Goal: Information Seeking & Learning: Learn about a topic

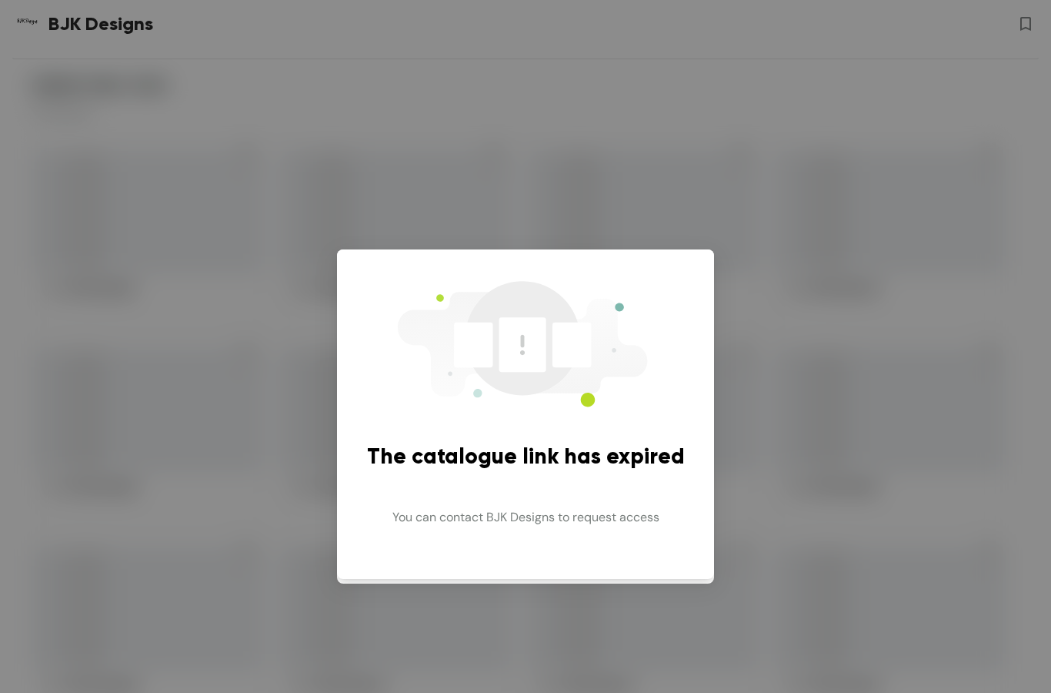
click at [765, 601] on div "The catalogue link has expired You can contact BJK Designs to request access" at bounding box center [525, 346] width 1051 height 693
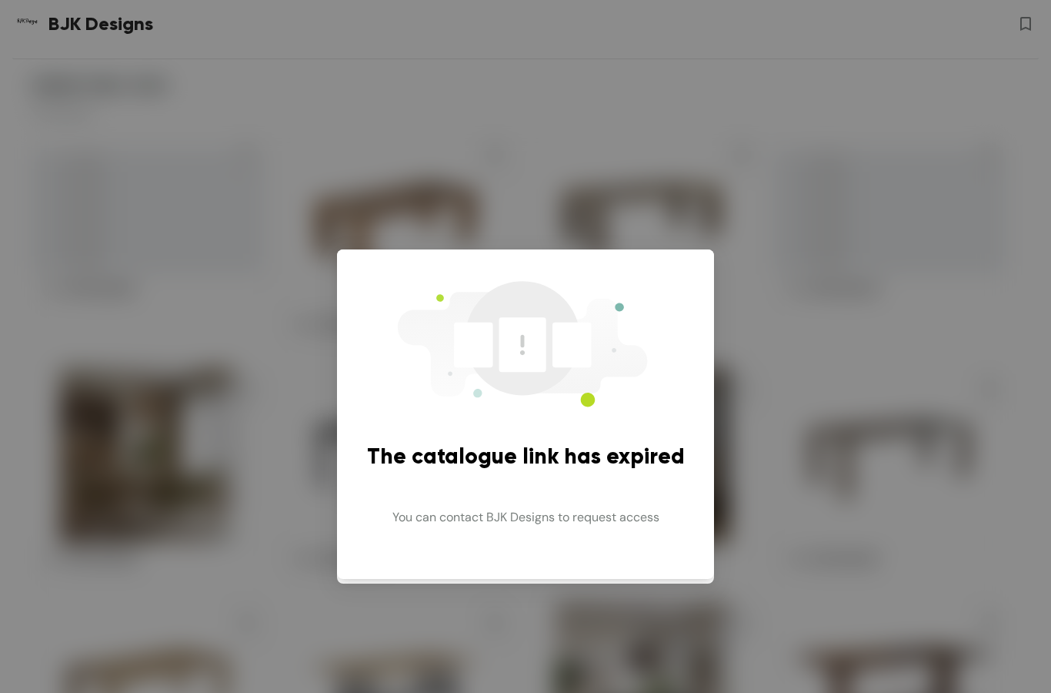
click at [817, 530] on div "The catalogue link has expired You can contact BJK Designs to request access" at bounding box center [525, 346] width 1051 height 693
click at [817, 529] on div "The catalogue link has expired You can contact BJK Designs to request access" at bounding box center [525, 346] width 1051 height 693
click at [855, 532] on div "The catalogue link has expired You can contact BJK Designs to request access" at bounding box center [525, 346] width 1051 height 693
click at [866, 533] on div "The catalogue link has expired You can contact BJK Designs to request access" at bounding box center [525, 346] width 1051 height 693
click at [865, 533] on div "The catalogue link has expired You can contact BJK Designs to request access" at bounding box center [525, 346] width 1051 height 693
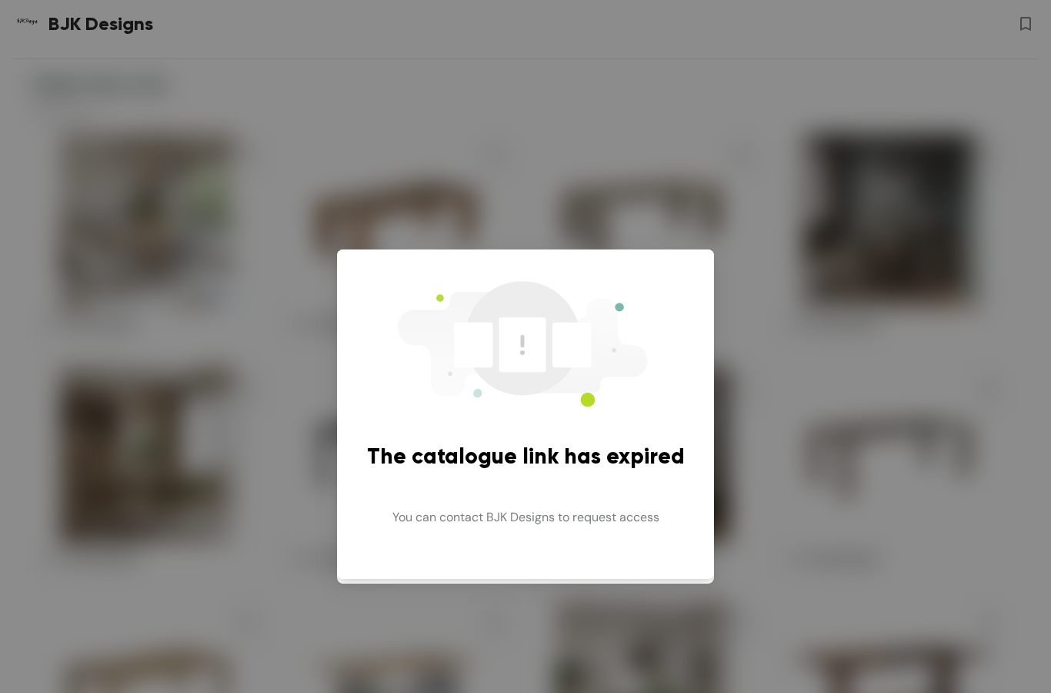
click at [820, 319] on div "The catalogue link has expired You can contact BJK Designs to request access" at bounding box center [525, 346] width 1051 height 693
click at [120, 35] on div "The catalogue link has expired You can contact BJK Designs to request access" at bounding box center [525, 346] width 1051 height 693
click at [119, 34] on div "The catalogue link has expired You can contact BJK Designs to request access" at bounding box center [525, 346] width 1051 height 693
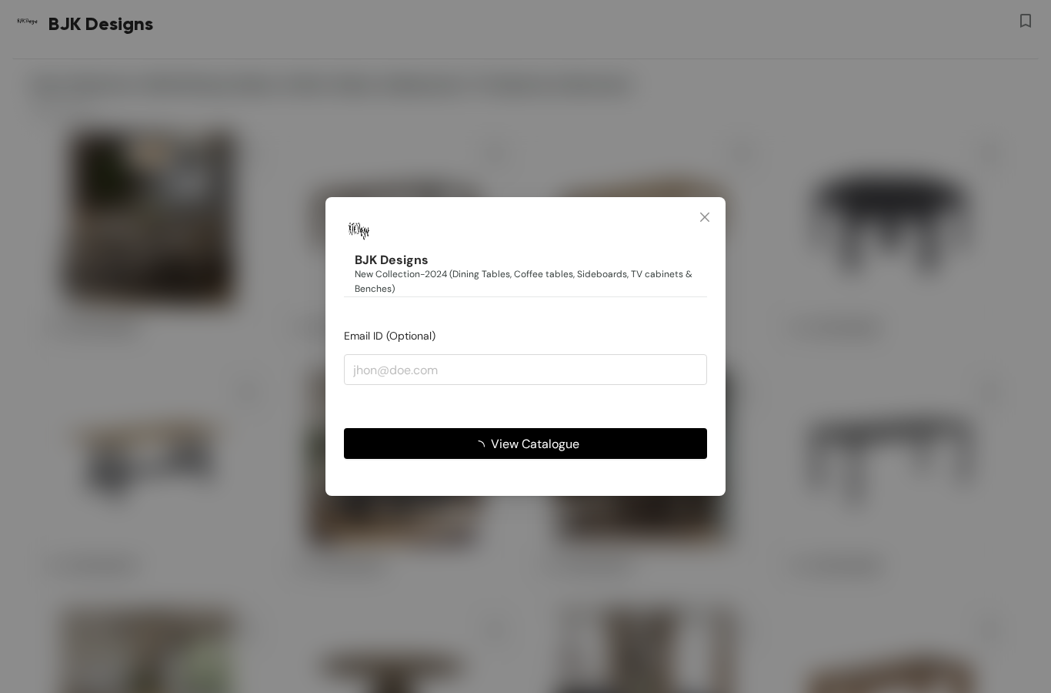
click at [706, 210] on span "Close" at bounding box center [705, 218] width 42 height 42
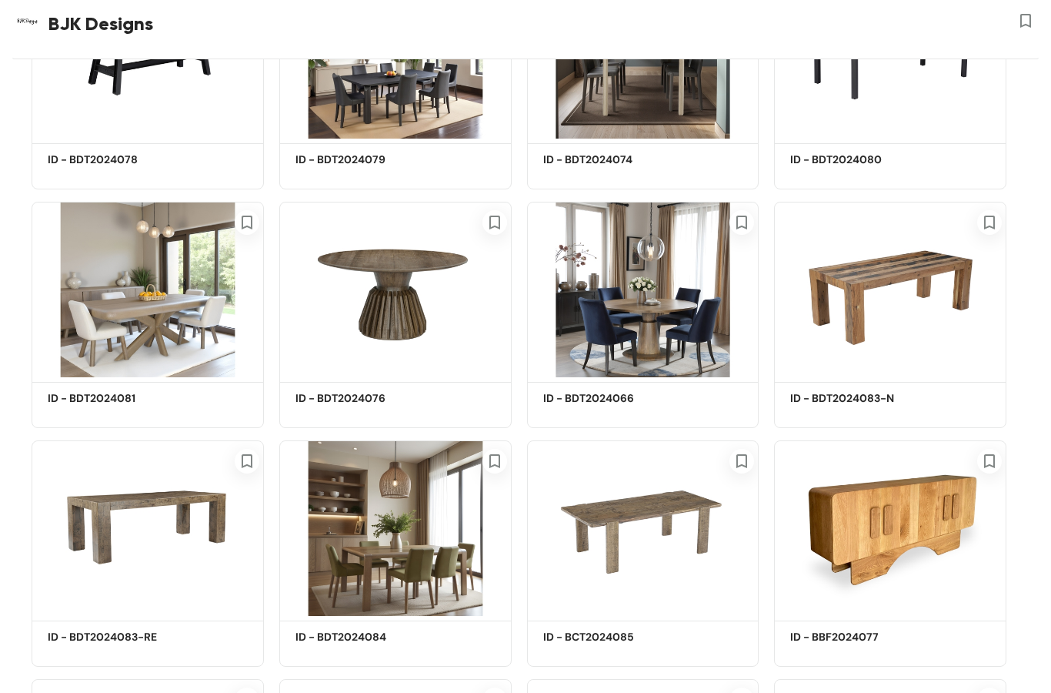
scroll to position [398, 0]
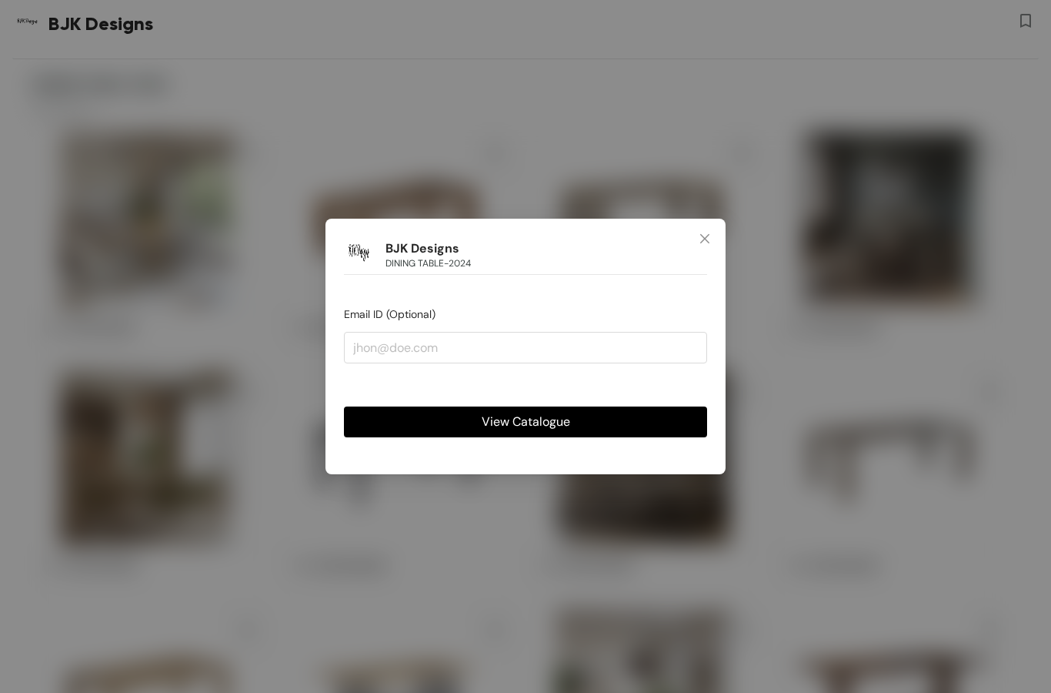
click at [713, 238] on span "Close" at bounding box center [705, 240] width 42 height 42
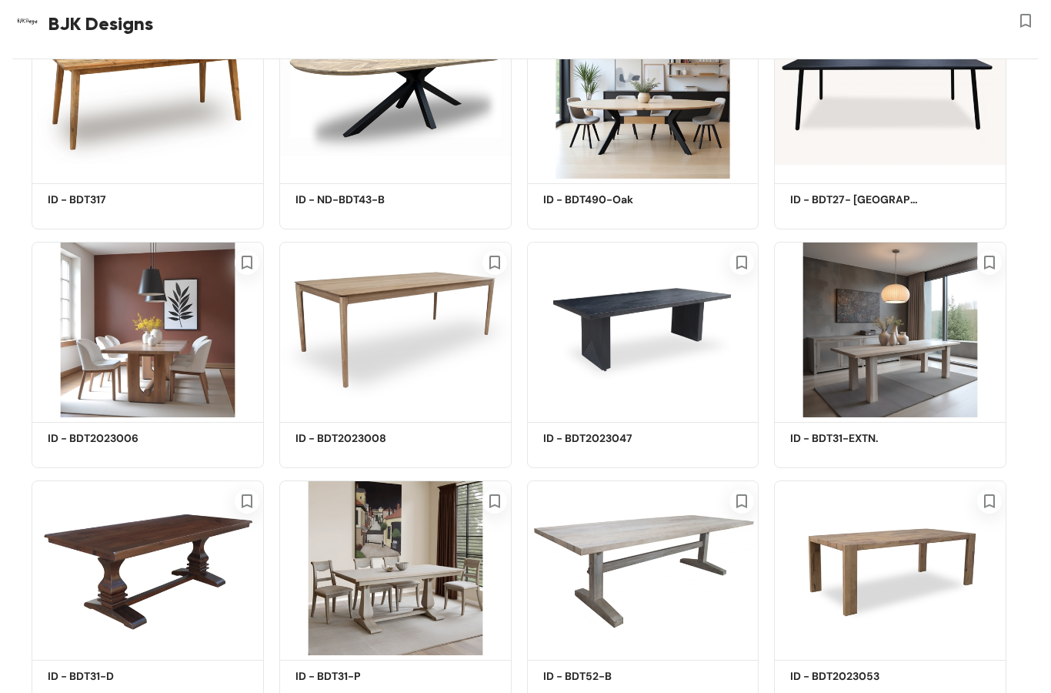
scroll to position [2036, 0]
click at [400, 303] on img at bounding box center [395, 328] width 232 height 175
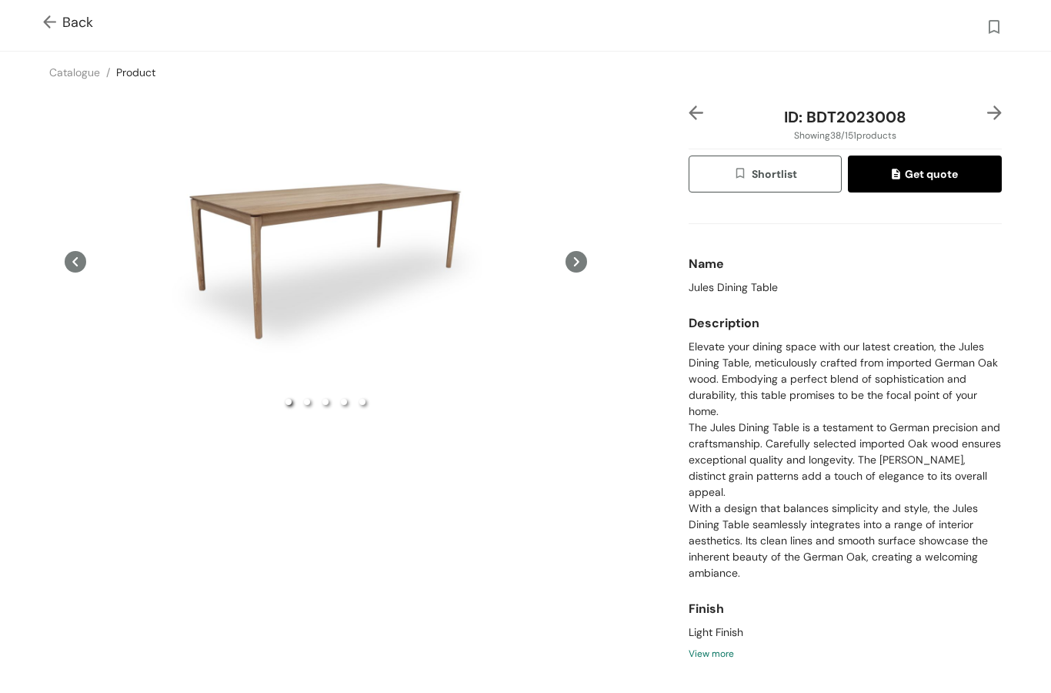
click at [245, 249] on div "Preview" at bounding box center [325, 261] width 553 height 312
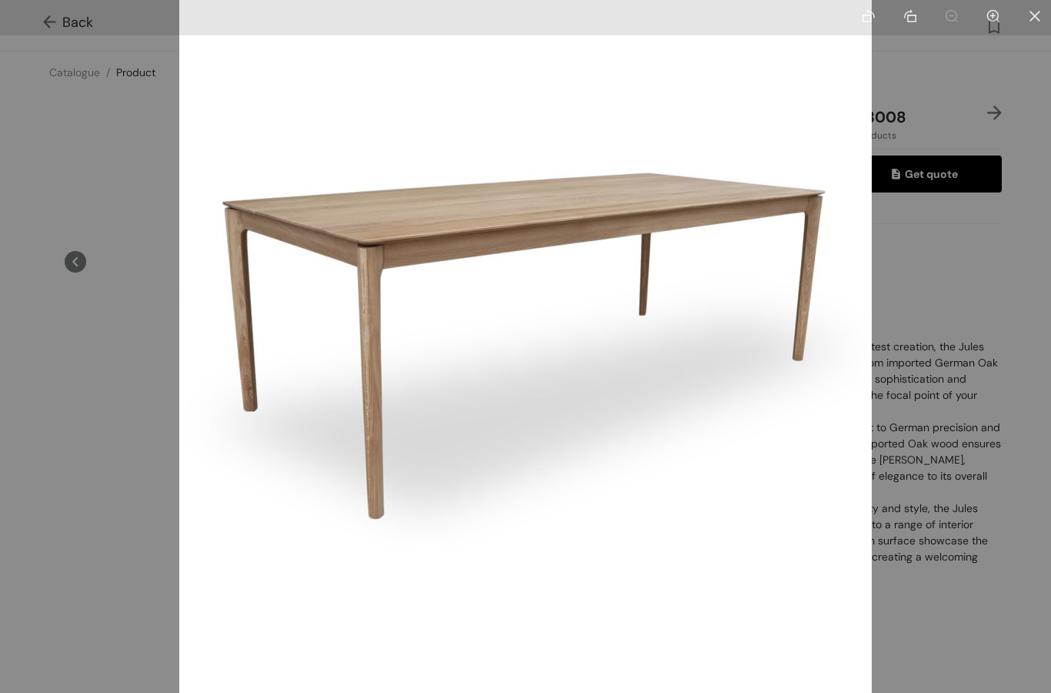
click at [1036, 1] on li at bounding box center [1035, 17] width 32 height 35
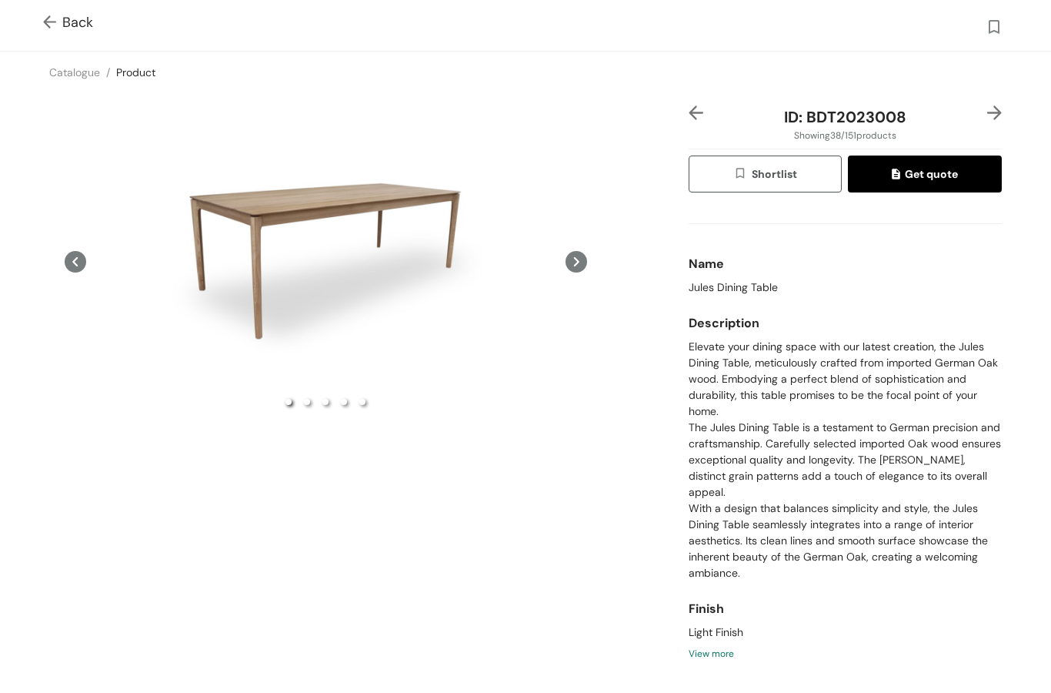
click at [61, 15] on img at bounding box center [52, 23] width 19 height 16
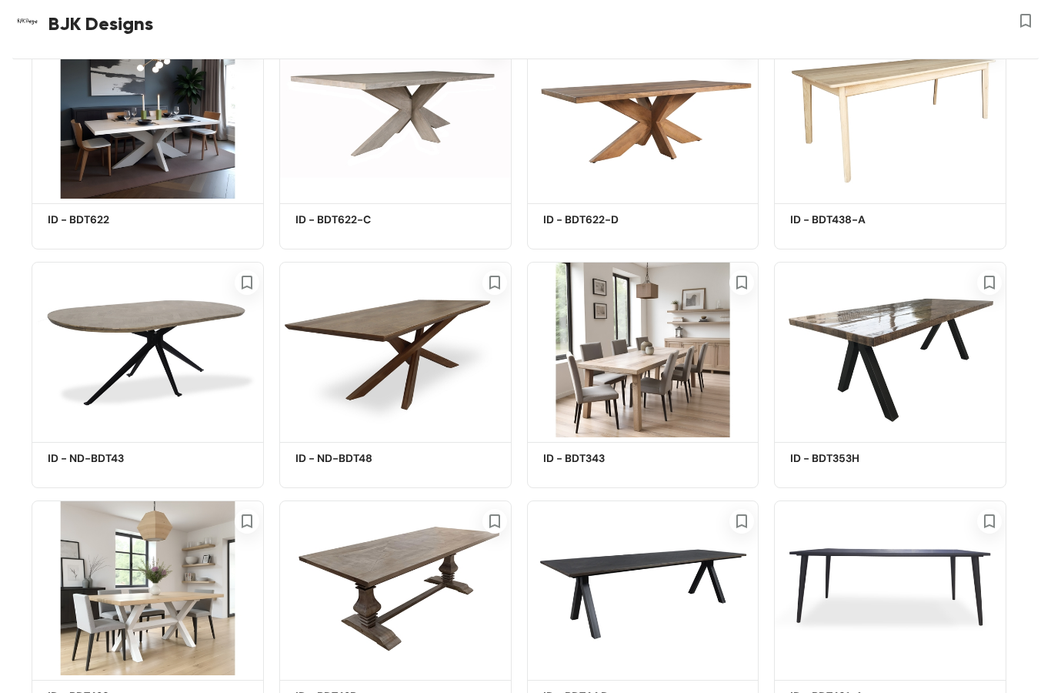
scroll to position [4637, 0]
click at [669, 406] on img at bounding box center [643, 349] width 232 height 175
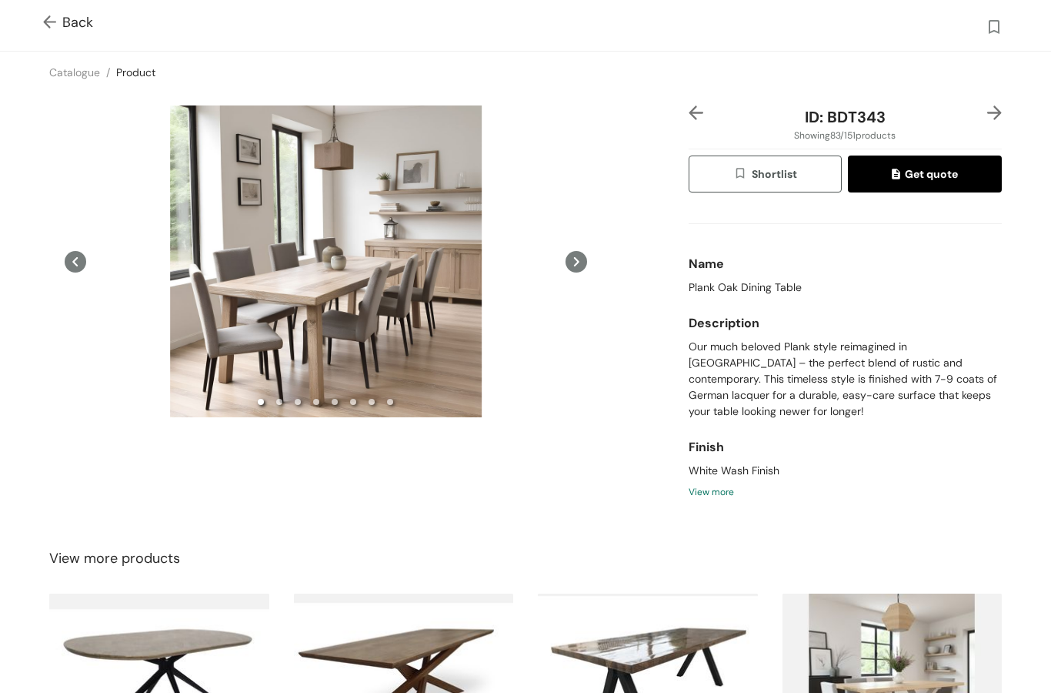
click at [394, 269] on div "Preview" at bounding box center [325, 261] width 553 height 16
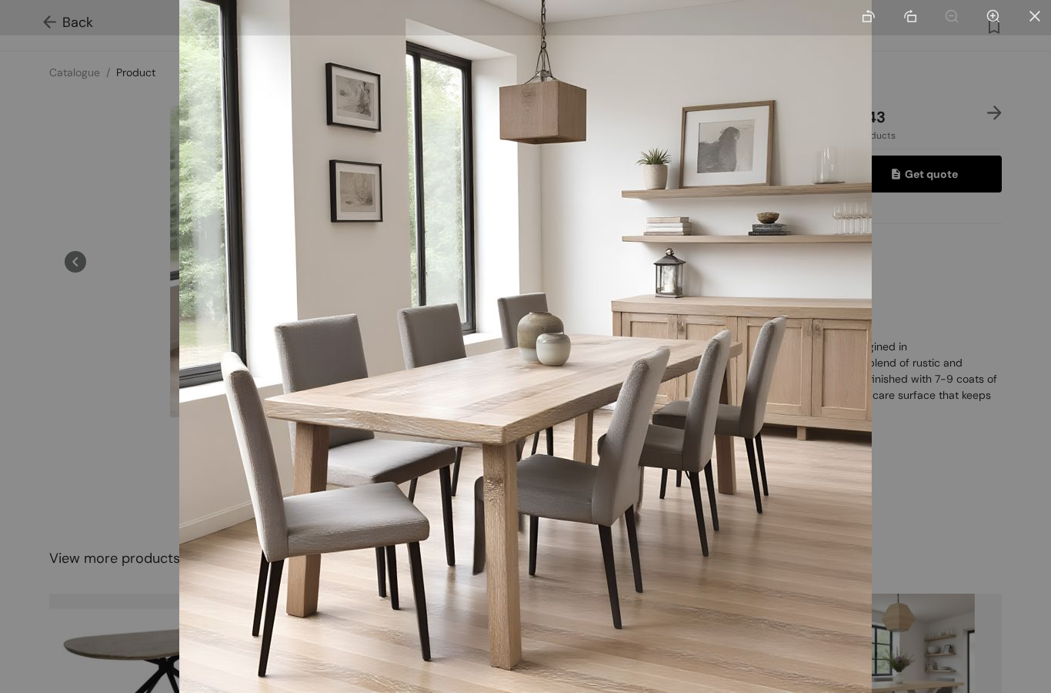
click at [1044, 9] on li at bounding box center [1035, 17] width 32 height 35
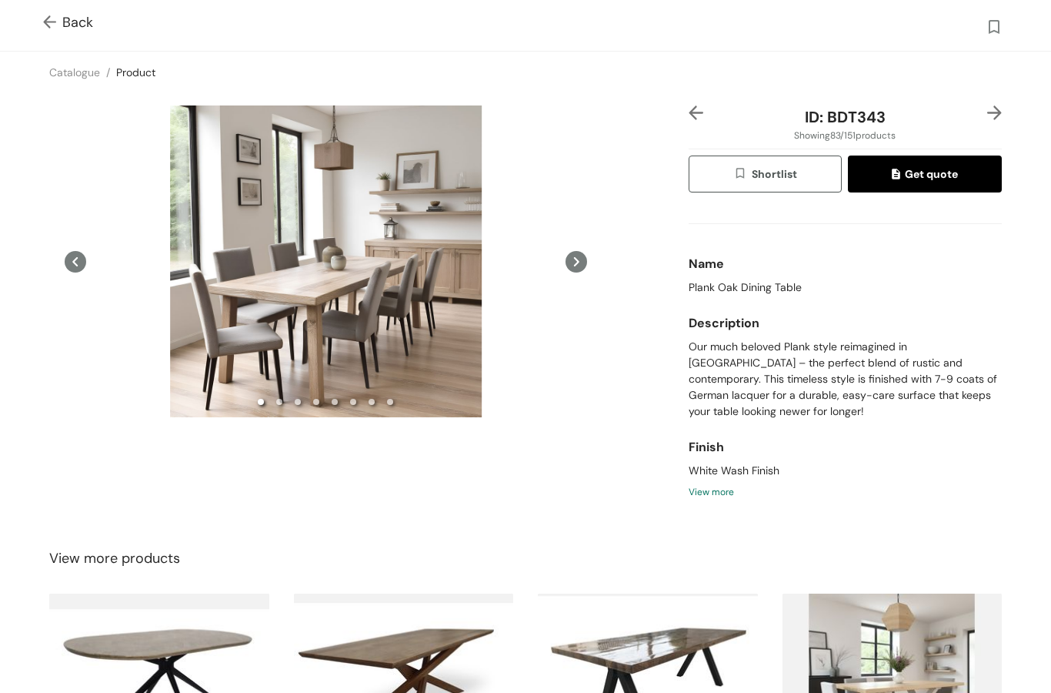
click at [376, 266] on div "Preview" at bounding box center [325, 261] width 553 height 312
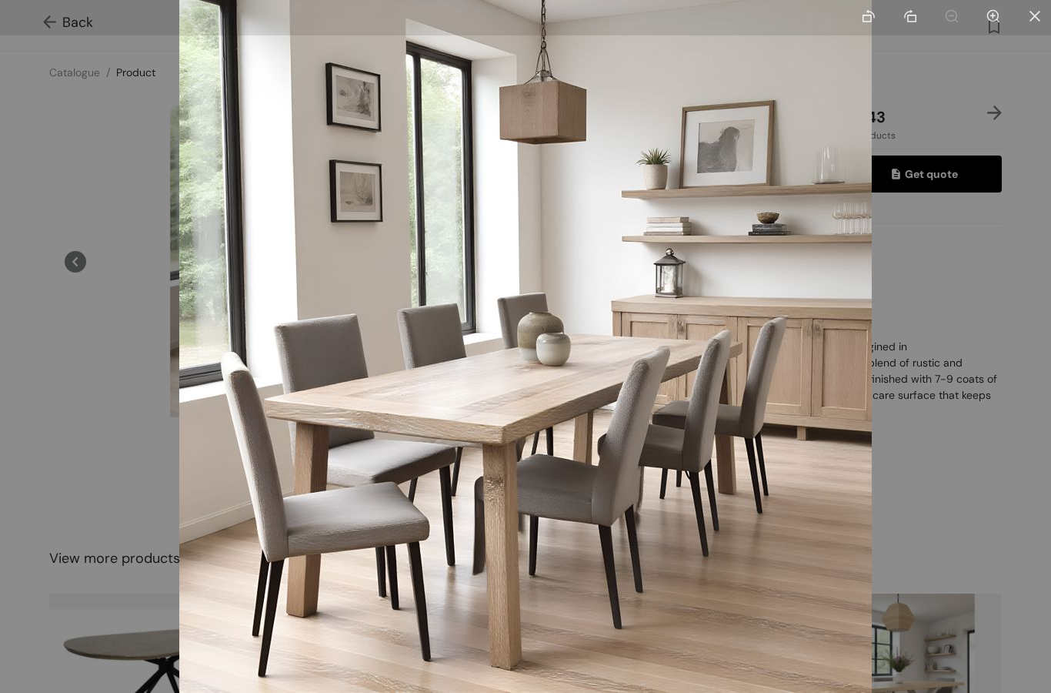
click at [1044, 14] on li at bounding box center [1035, 17] width 32 height 35
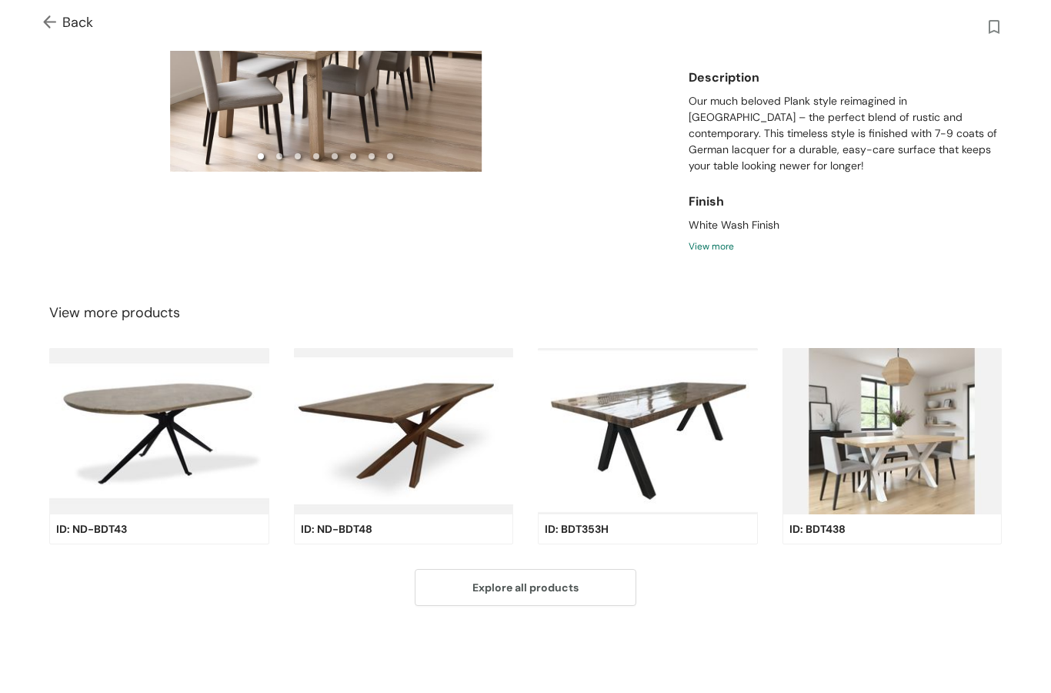
scroll to position [245, 0]
click at [901, 459] on img at bounding box center [893, 432] width 220 height 166
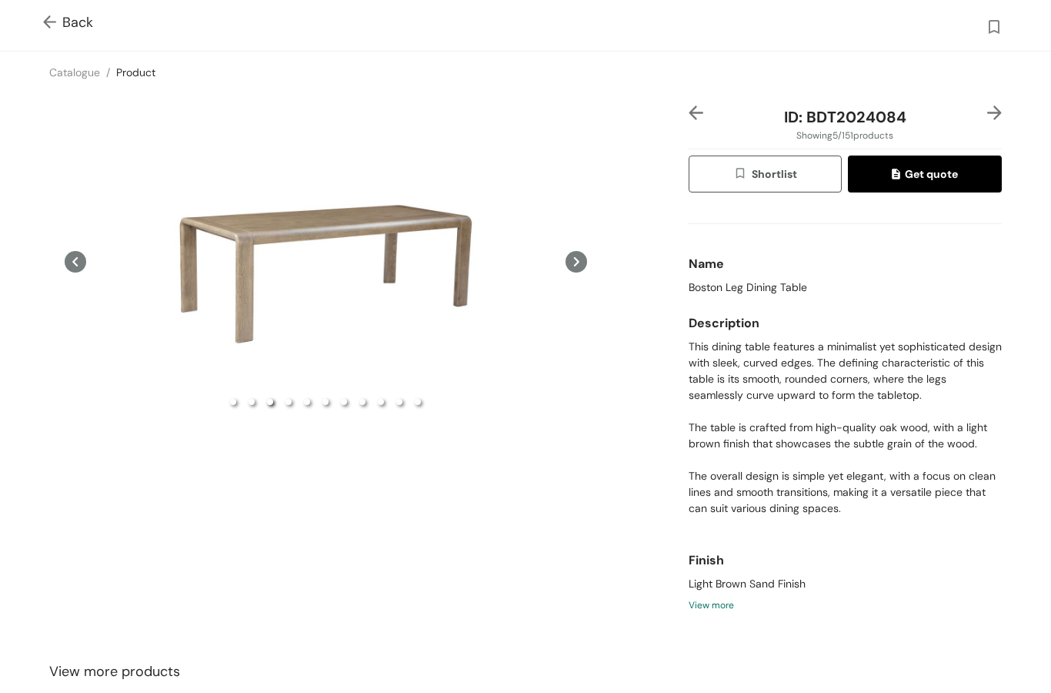
click at [374, 266] on div "Preview" at bounding box center [325, 261] width 553 height 312
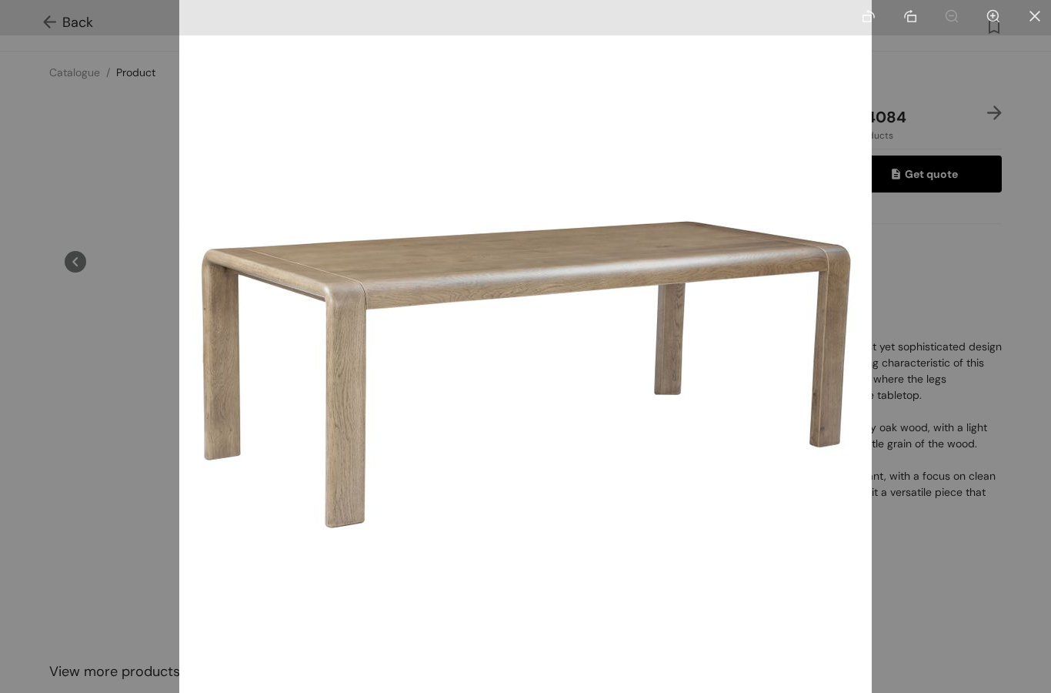
click at [1044, 10] on li at bounding box center [1035, 17] width 32 height 35
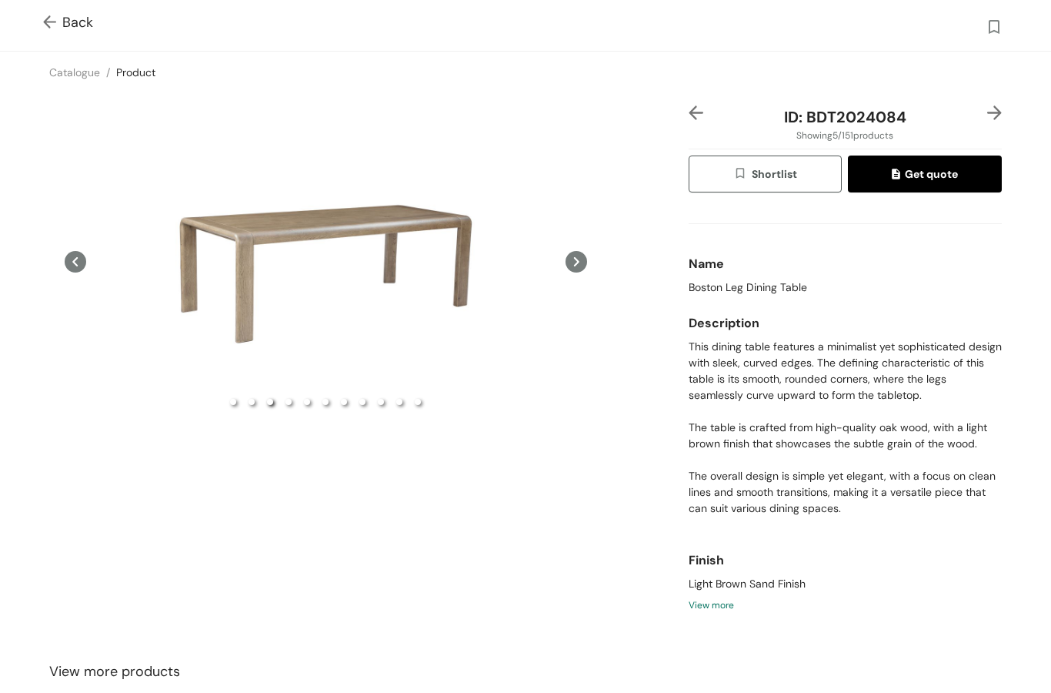
click at [563, 269] on div "Preview" at bounding box center [325, 261] width 553 height 16
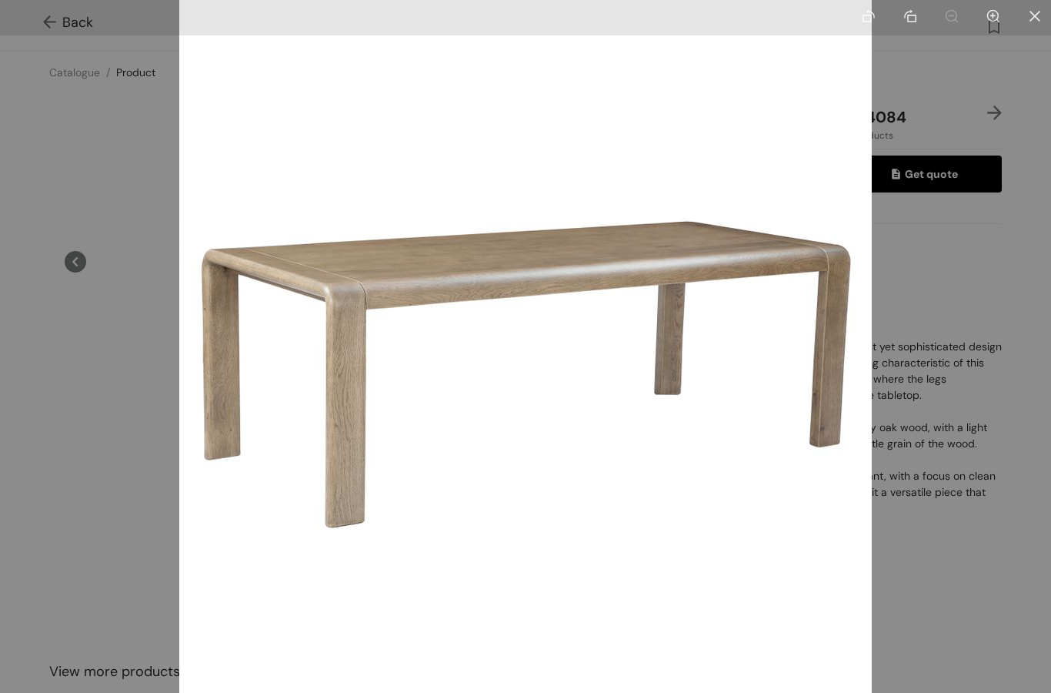
click at [1033, 18] on icon "close" at bounding box center [1035, 16] width 11 height 11
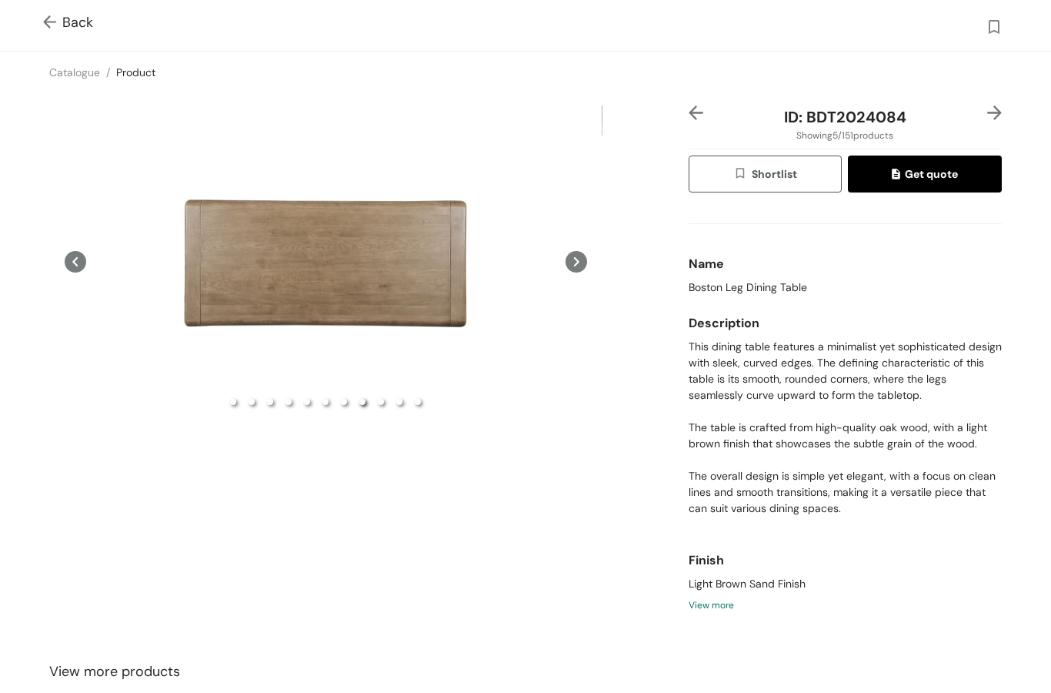
click at [49, 23] on img at bounding box center [52, 23] width 19 height 16
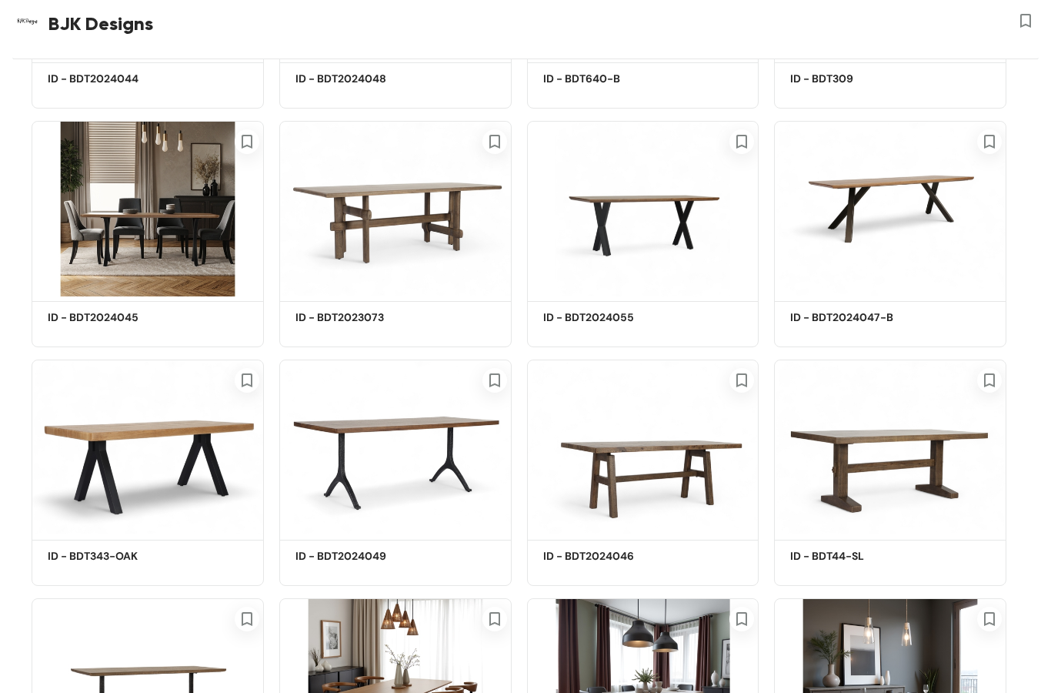
scroll to position [4637, 0]
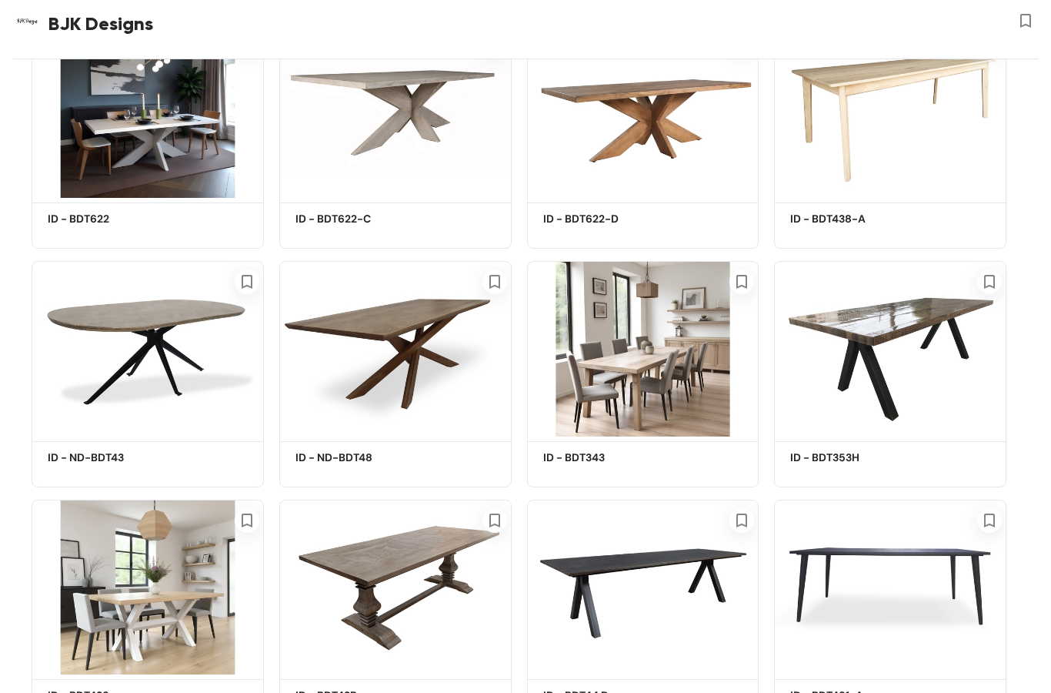
click at [127, 577] on img at bounding box center [148, 587] width 232 height 175
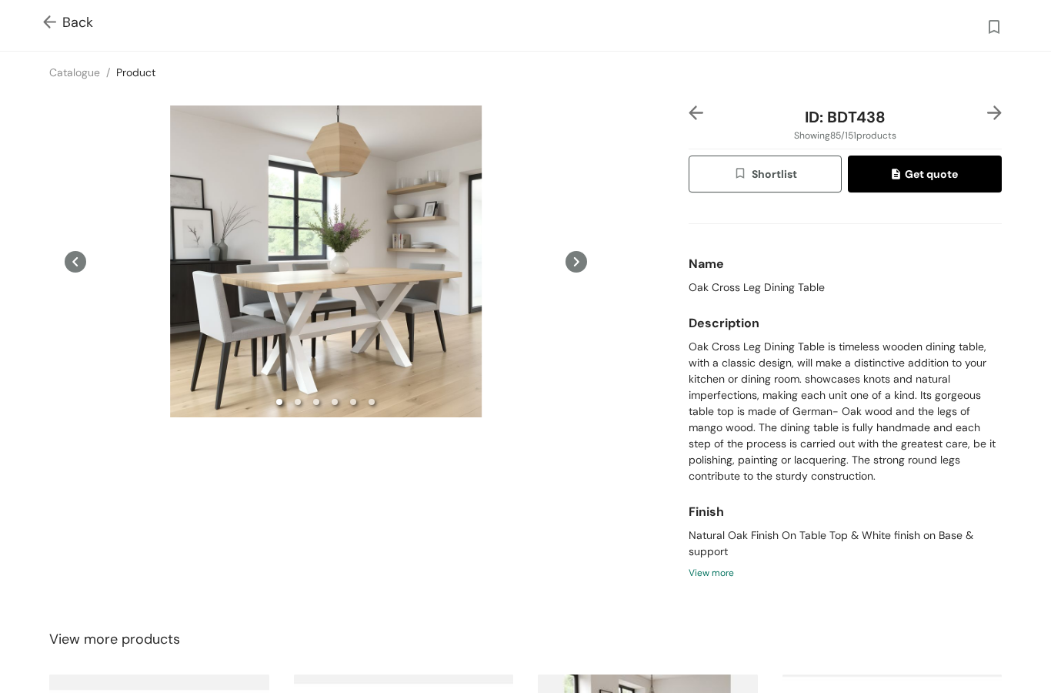
click at [586, 269] on icon at bounding box center [577, 262] width 22 height 22
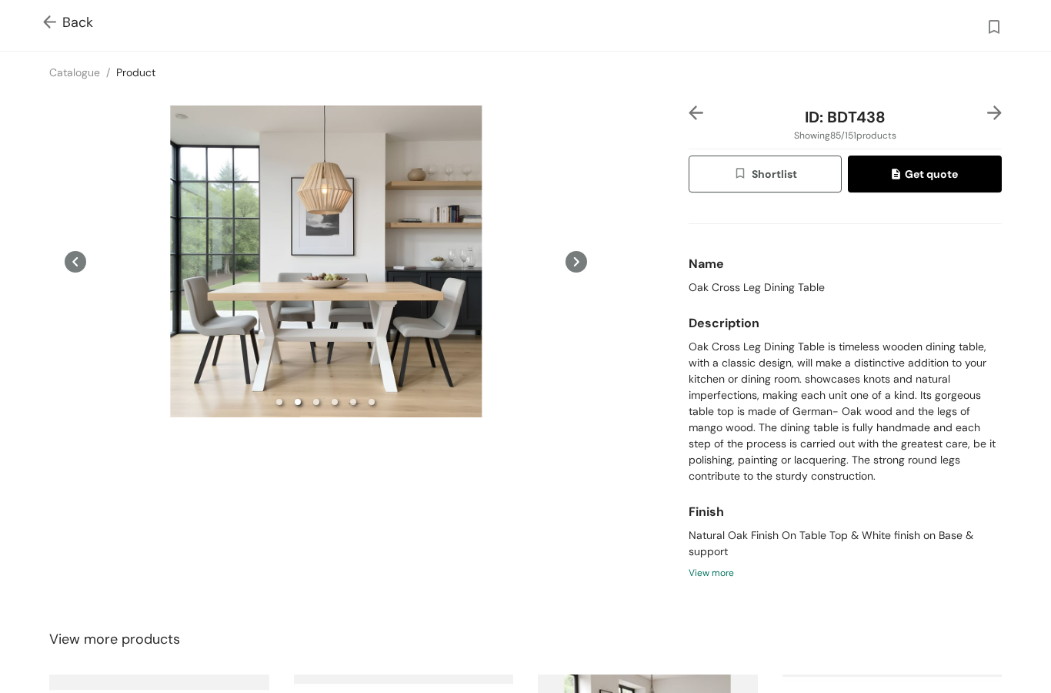
click at [380, 302] on div "Preview" at bounding box center [325, 261] width 553 height 312
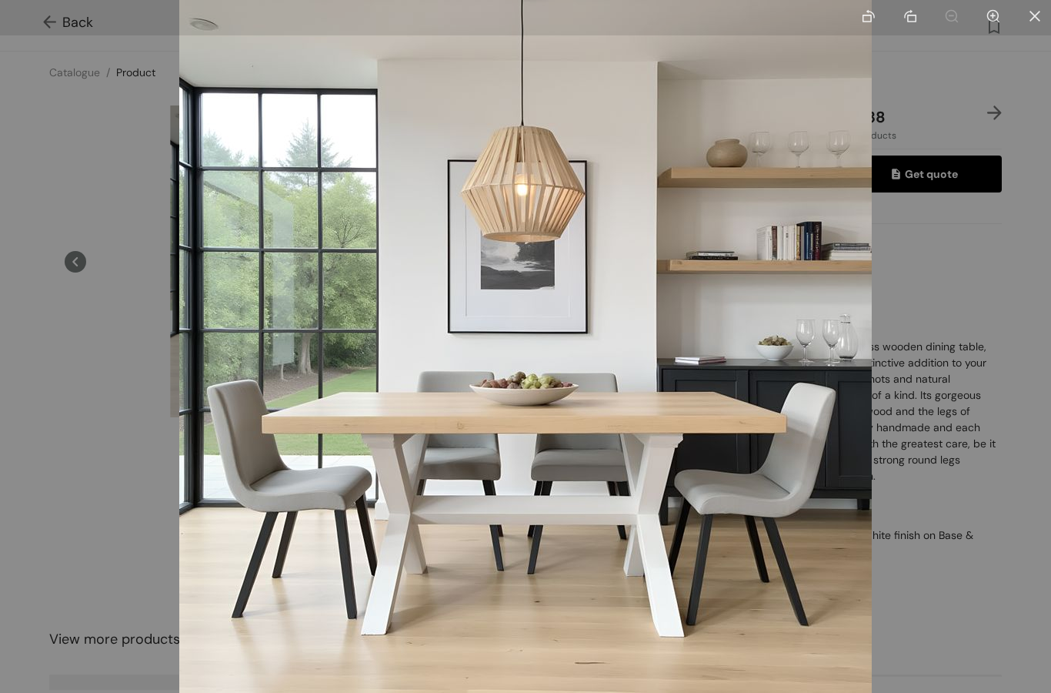
click at [1041, 22] on icon "close" at bounding box center [1035, 16] width 14 height 14
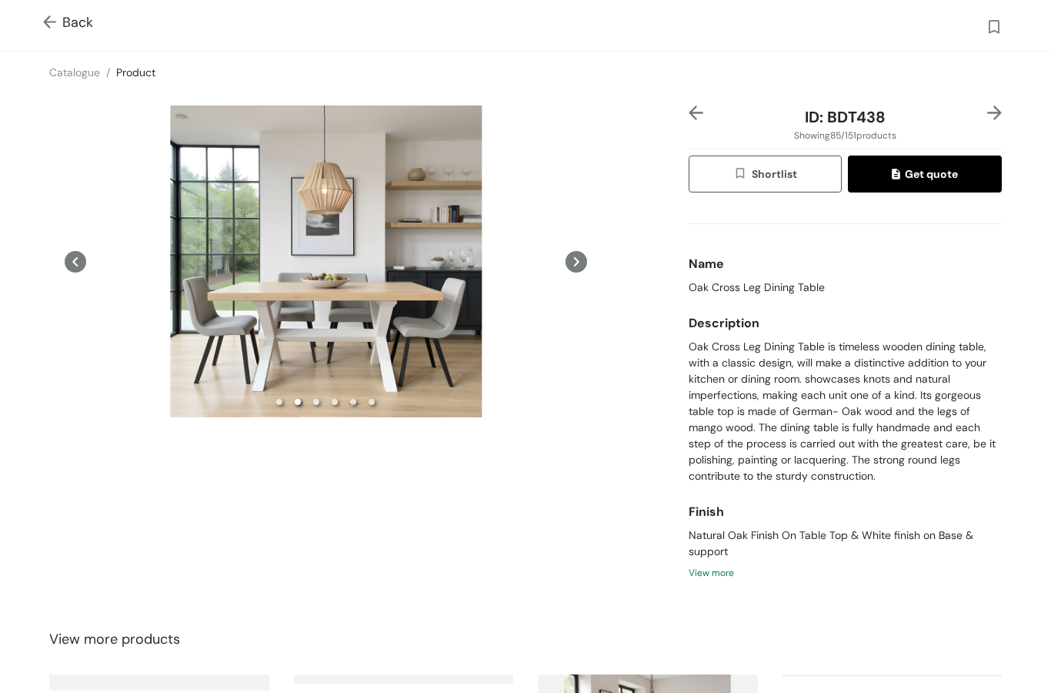
click at [577, 266] on icon at bounding box center [576, 261] width 5 height 9
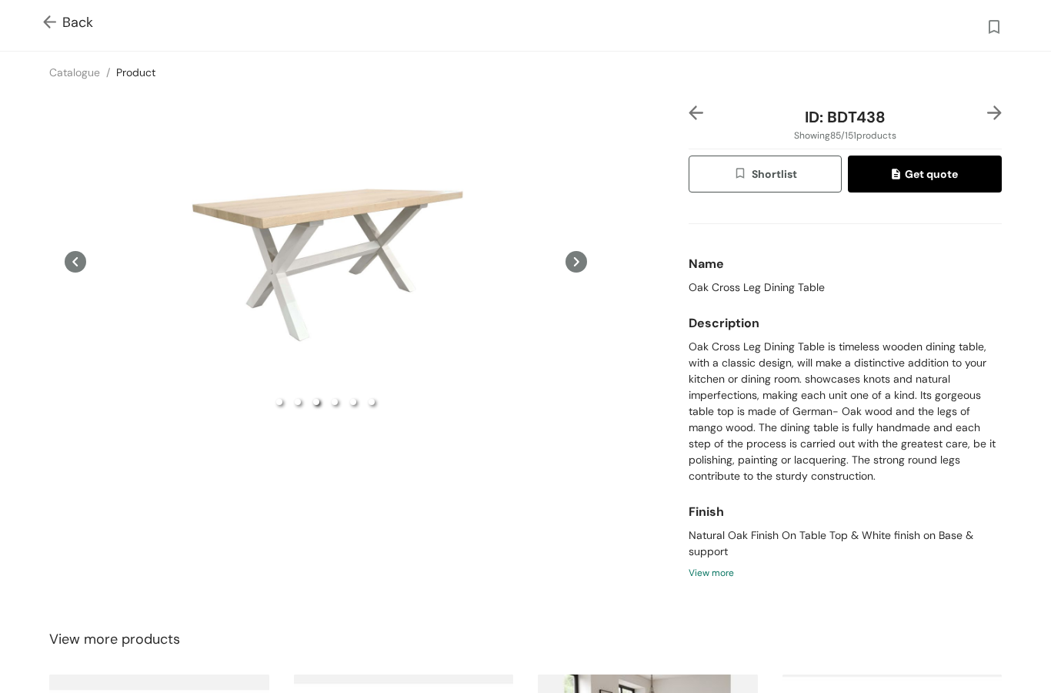
click at [585, 272] on icon at bounding box center [577, 262] width 22 height 22
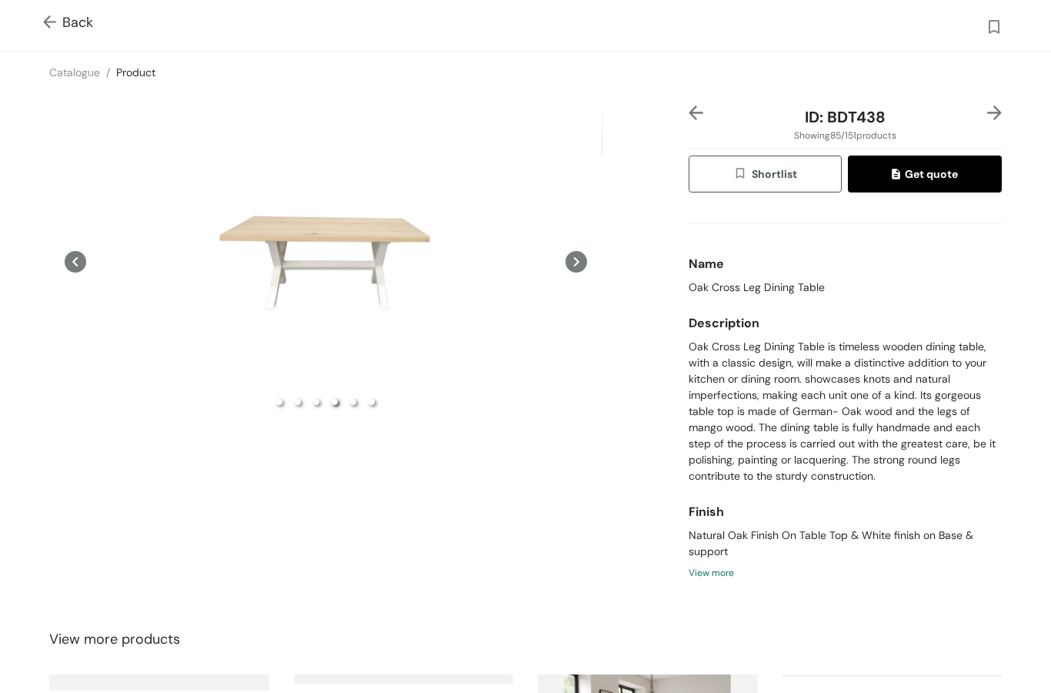
click at [572, 272] on icon at bounding box center [577, 262] width 22 height 22
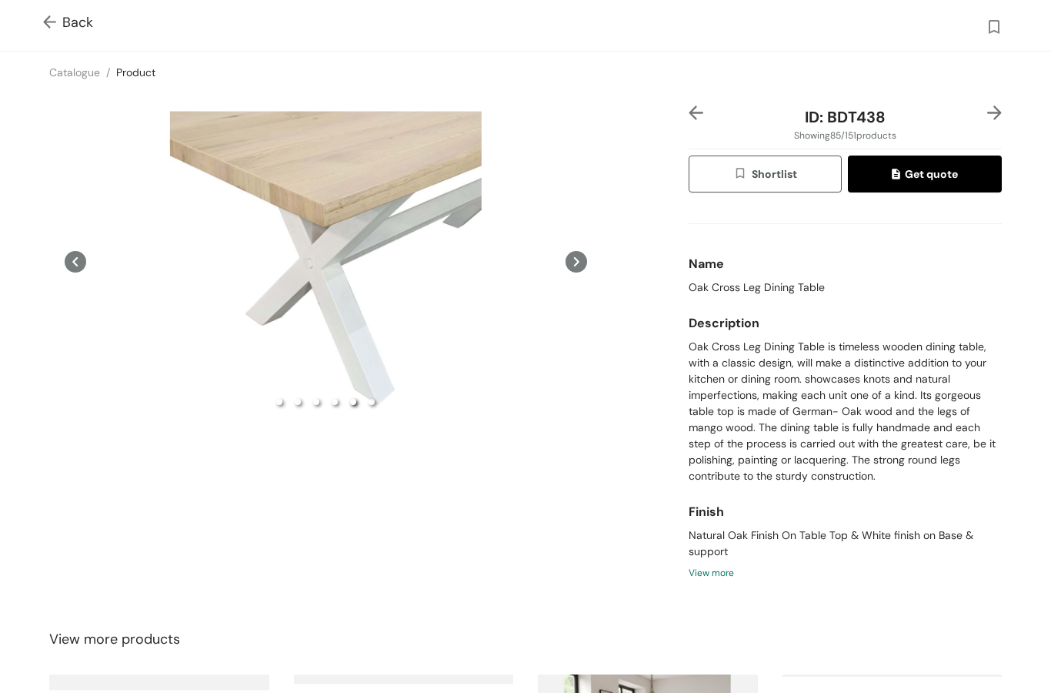
click at [582, 272] on icon at bounding box center [577, 262] width 22 height 22
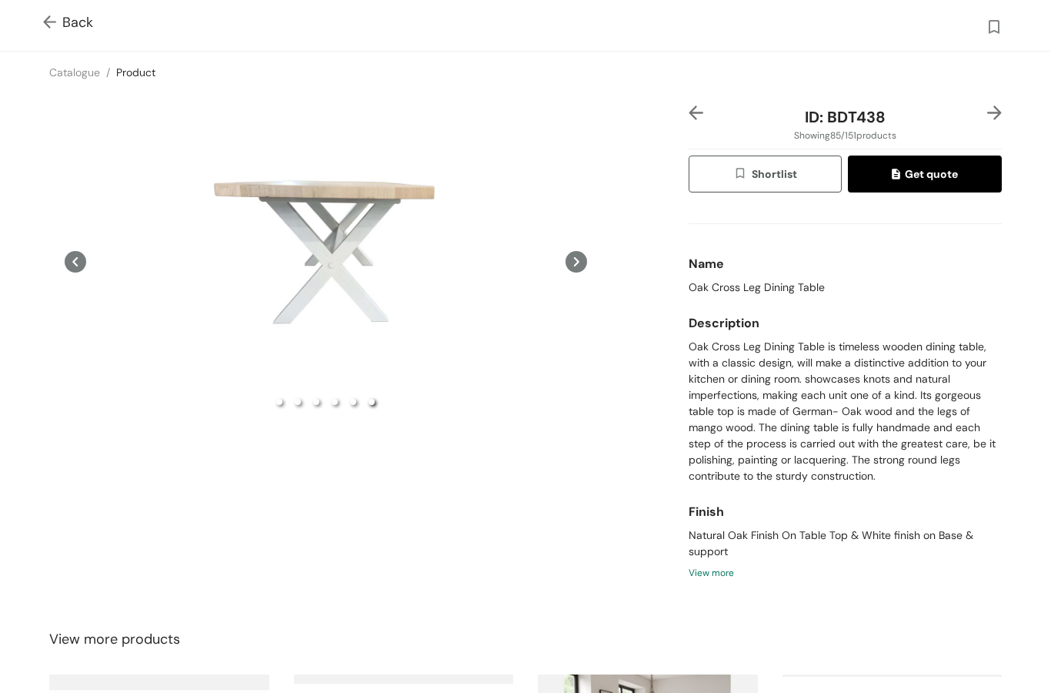
click at [576, 272] on icon at bounding box center [577, 262] width 22 height 22
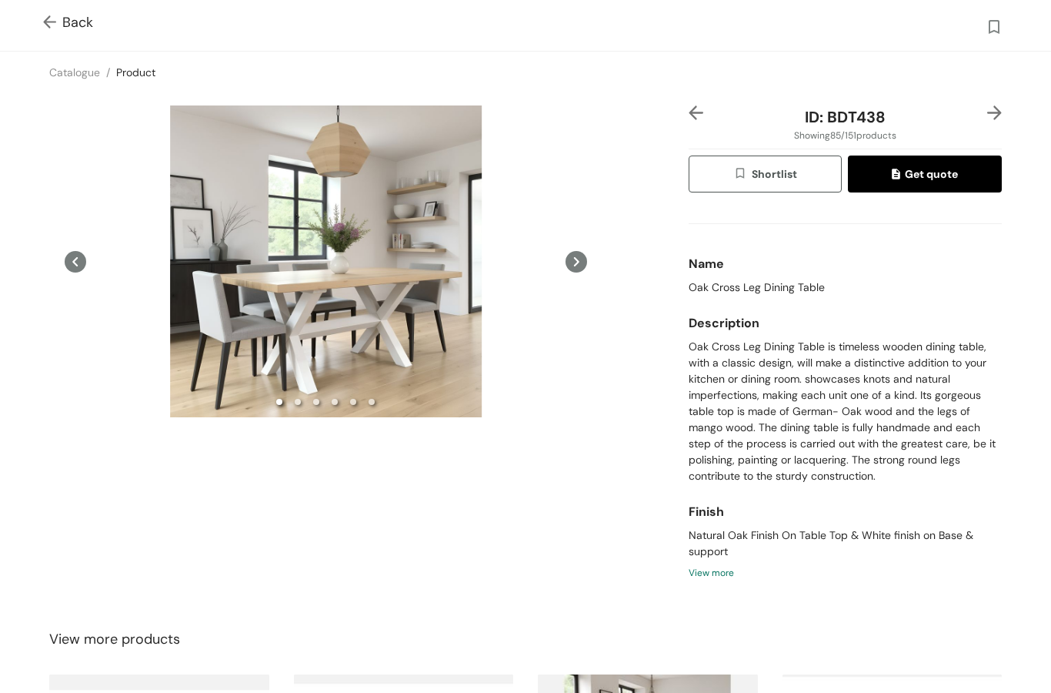
click at [53, 18] on img at bounding box center [52, 23] width 19 height 16
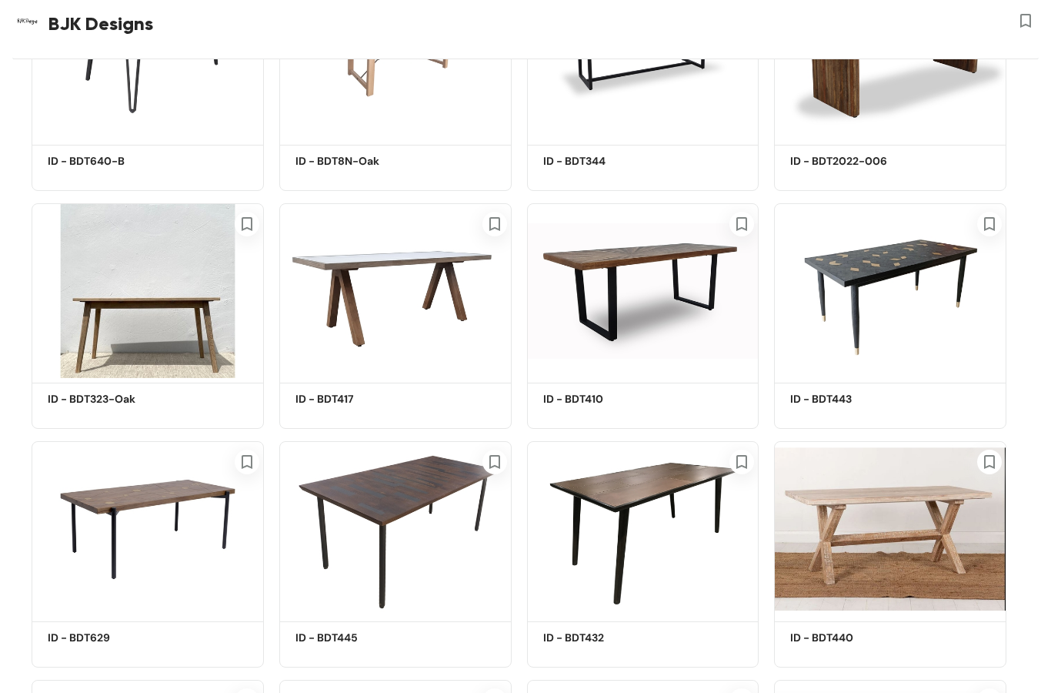
scroll to position [5649, 0]
click at [861, 538] on img at bounding box center [890, 528] width 232 height 175
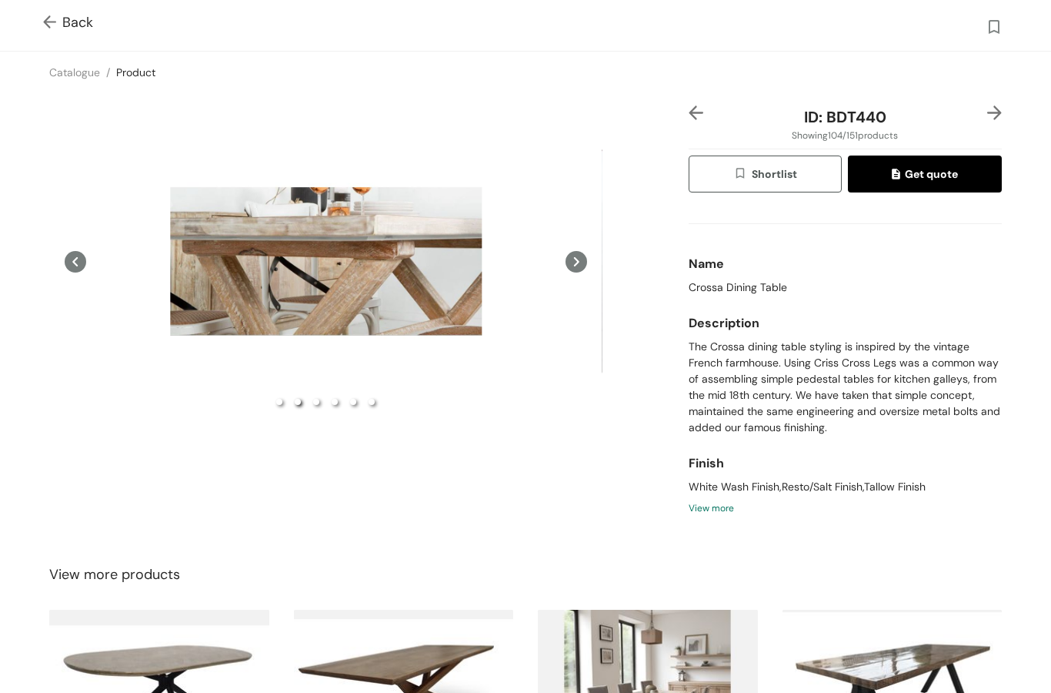
click at [404, 294] on div "Preview" at bounding box center [325, 261] width 553 height 312
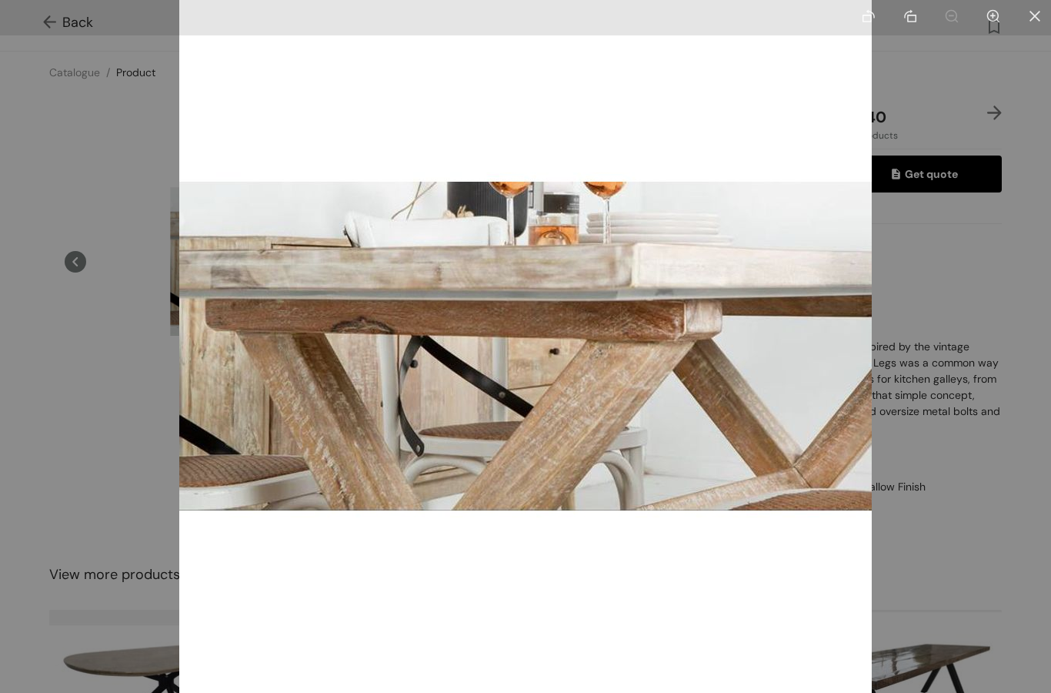
click at [670, 330] on img at bounding box center [525, 346] width 693 height 693
click at [1041, 22] on icon "close" at bounding box center [1035, 16] width 14 height 14
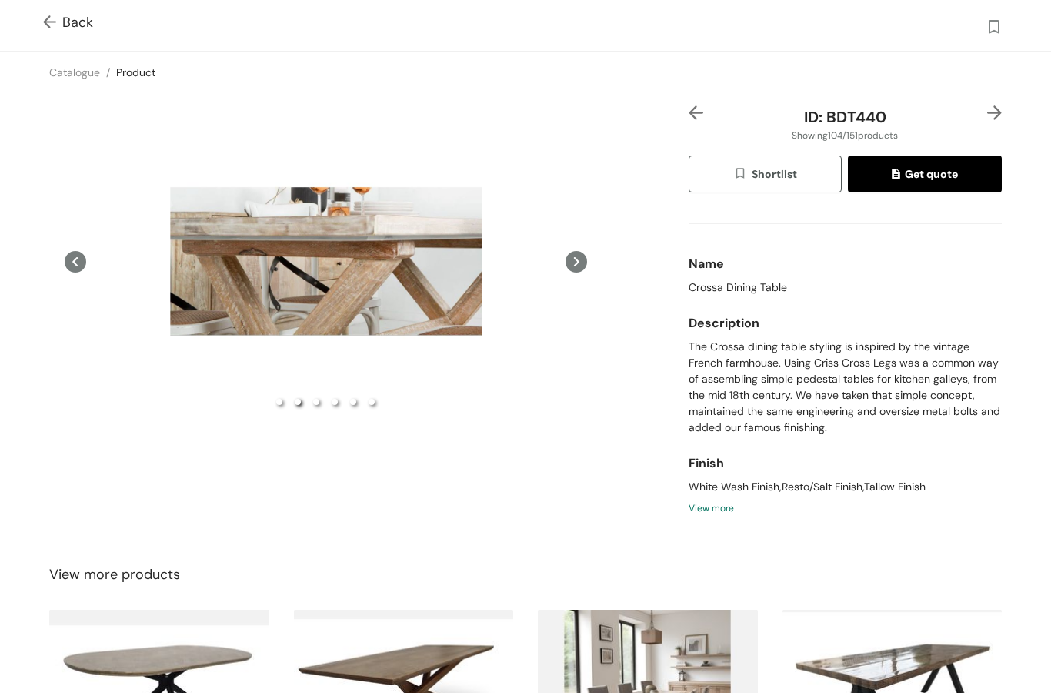
click at [577, 266] on icon at bounding box center [576, 261] width 5 height 9
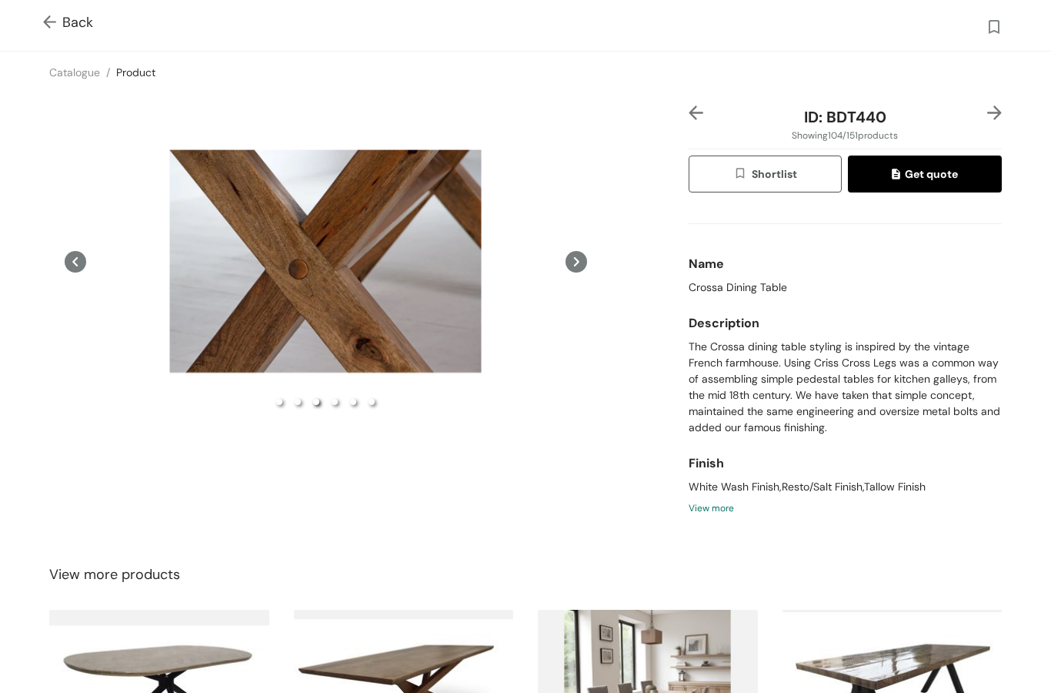
click at [577, 266] on icon at bounding box center [576, 261] width 5 height 9
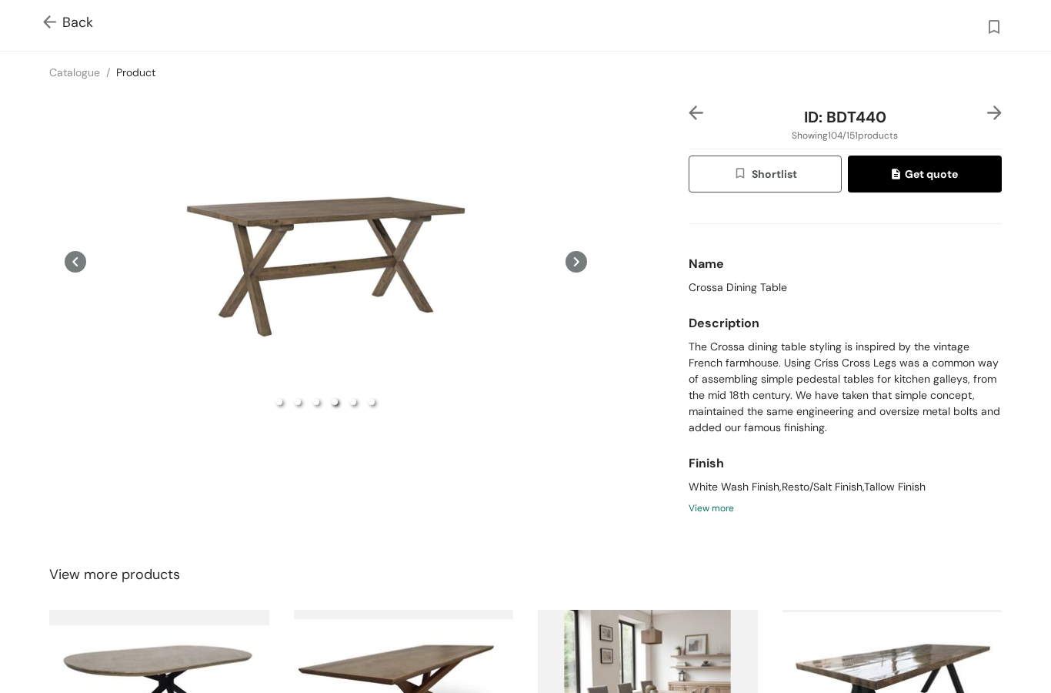
click at [393, 294] on div "Preview" at bounding box center [325, 261] width 553 height 312
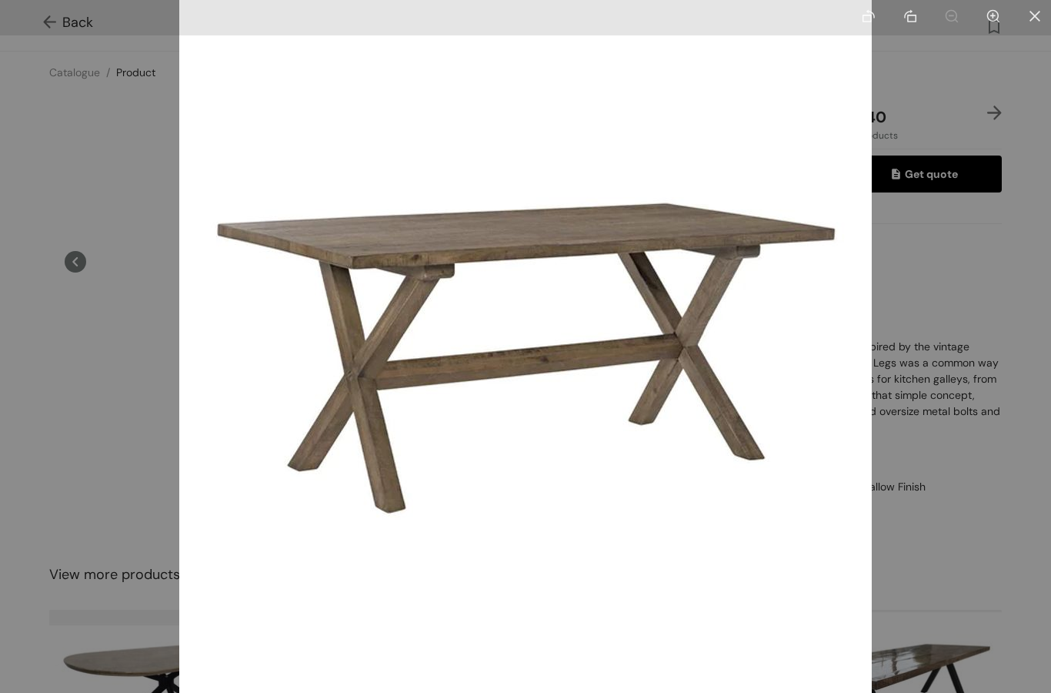
click at [1031, 15] on icon "close" at bounding box center [1035, 16] width 14 height 14
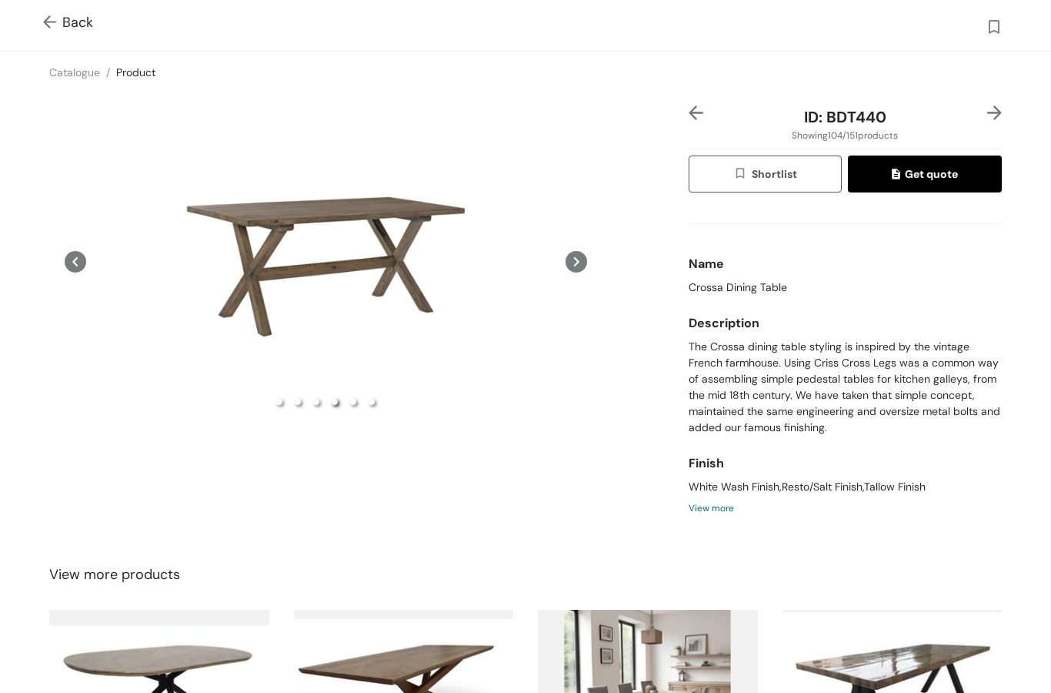
click at [586, 272] on icon at bounding box center [577, 262] width 22 height 22
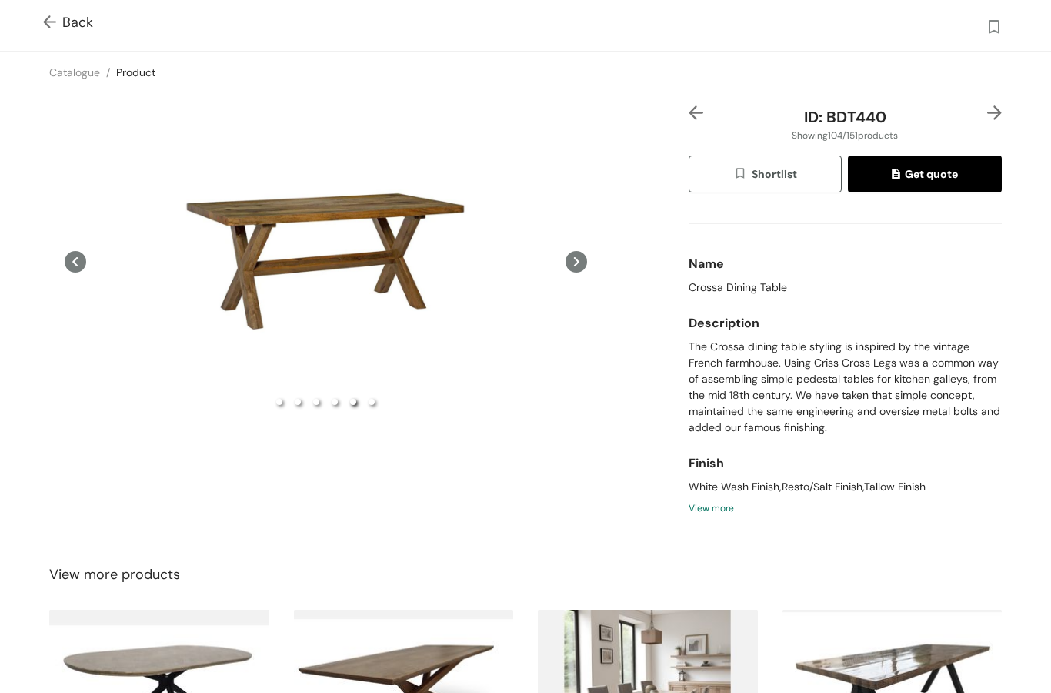
click at [579, 266] on icon at bounding box center [576, 261] width 5 height 9
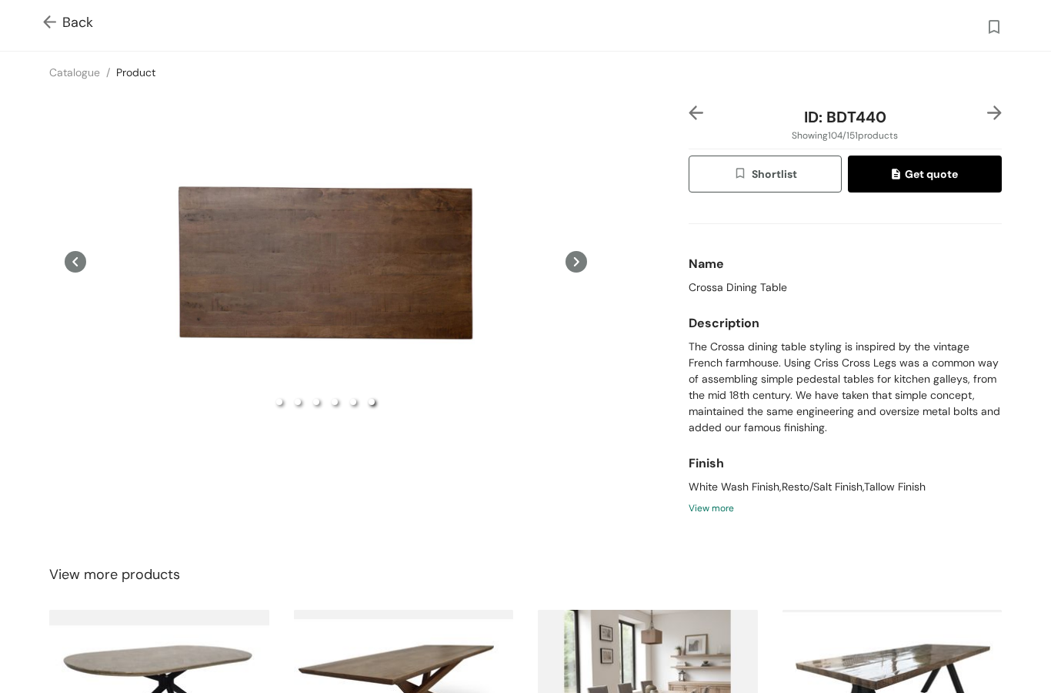
click at [578, 266] on icon at bounding box center [576, 261] width 5 height 9
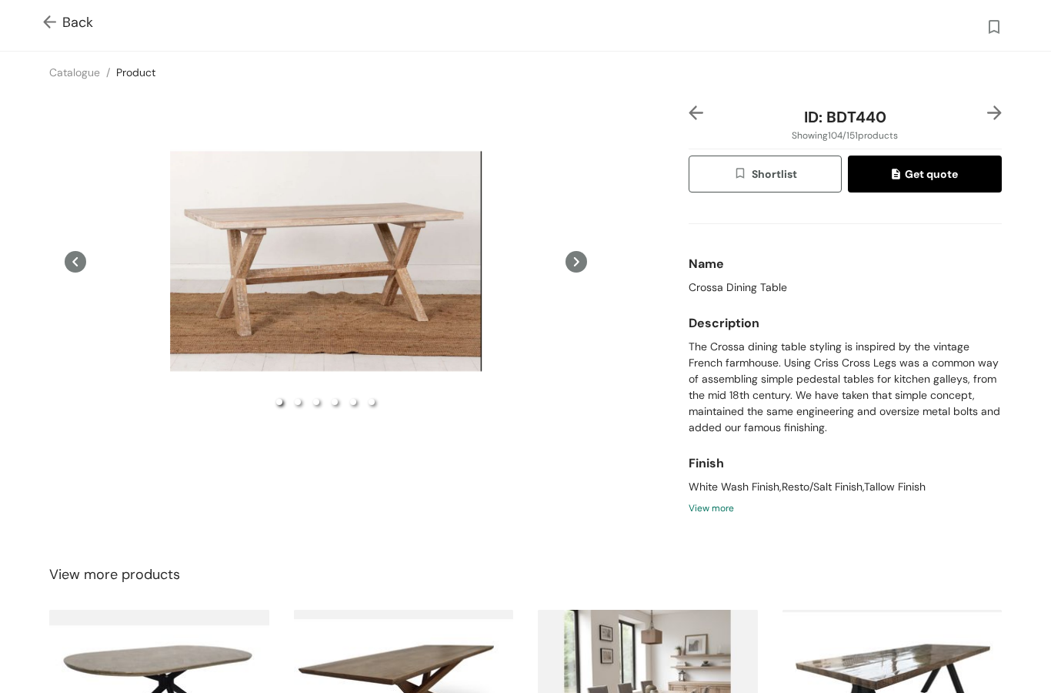
click at [27, 23] on div "Back" at bounding box center [525, 25] width 1051 height 51
click at [72, 22] on span "Back" at bounding box center [68, 22] width 50 height 21
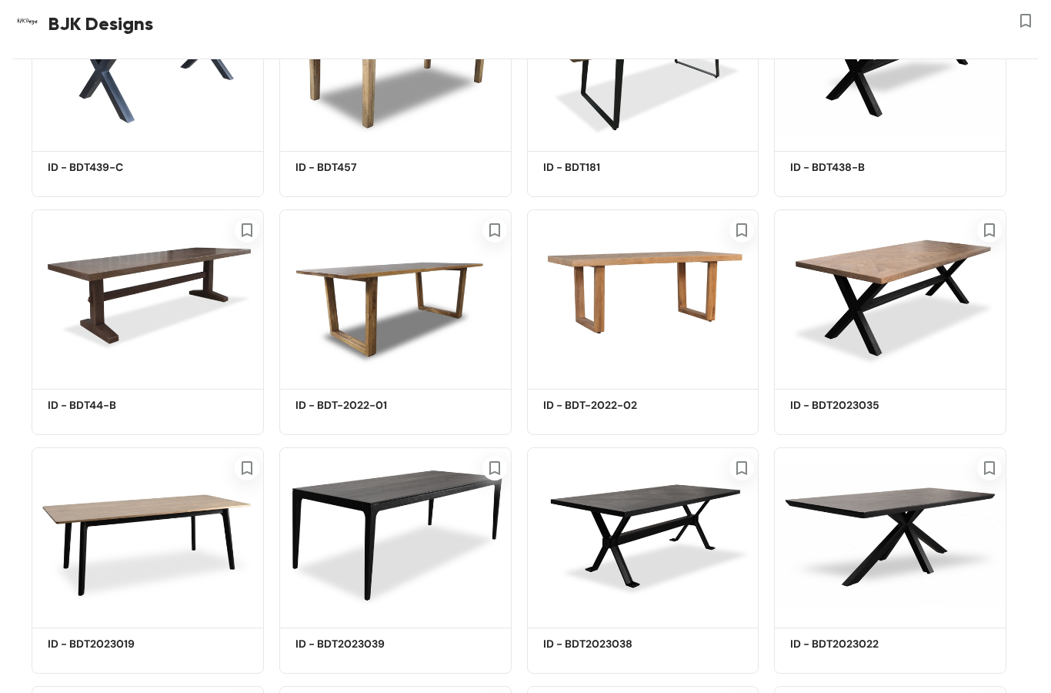
scroll to position [6358, 0]
click at [907, 547] on img at bounding box center [890, 534] width 232 height 175
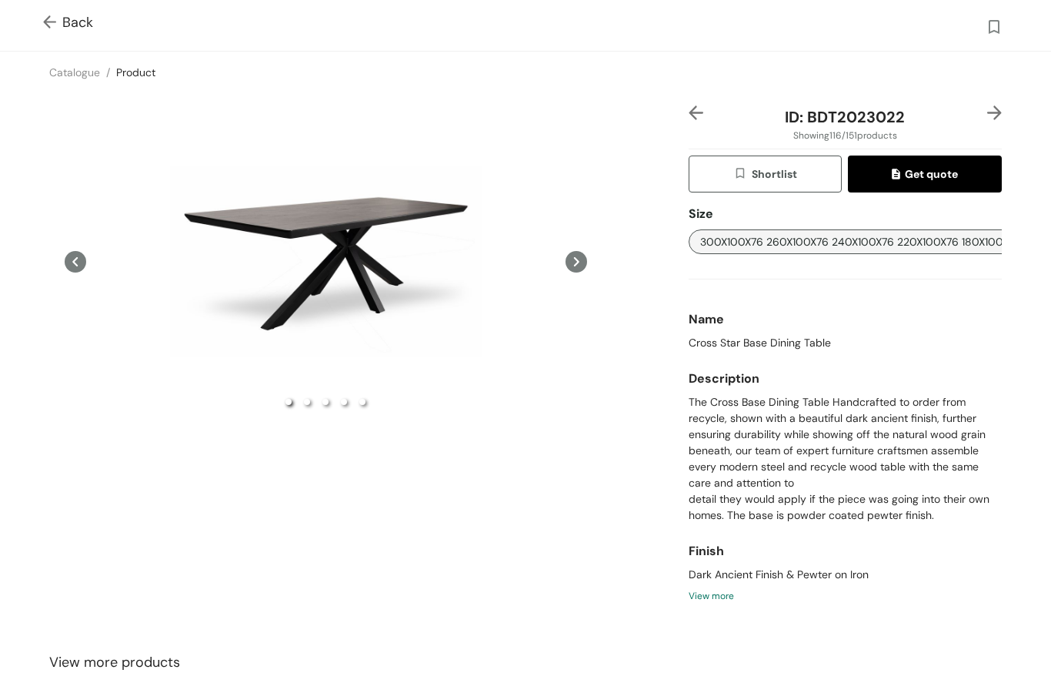
click at [576, 272] on icon at bounding box center [577, 262] width 22 height 22
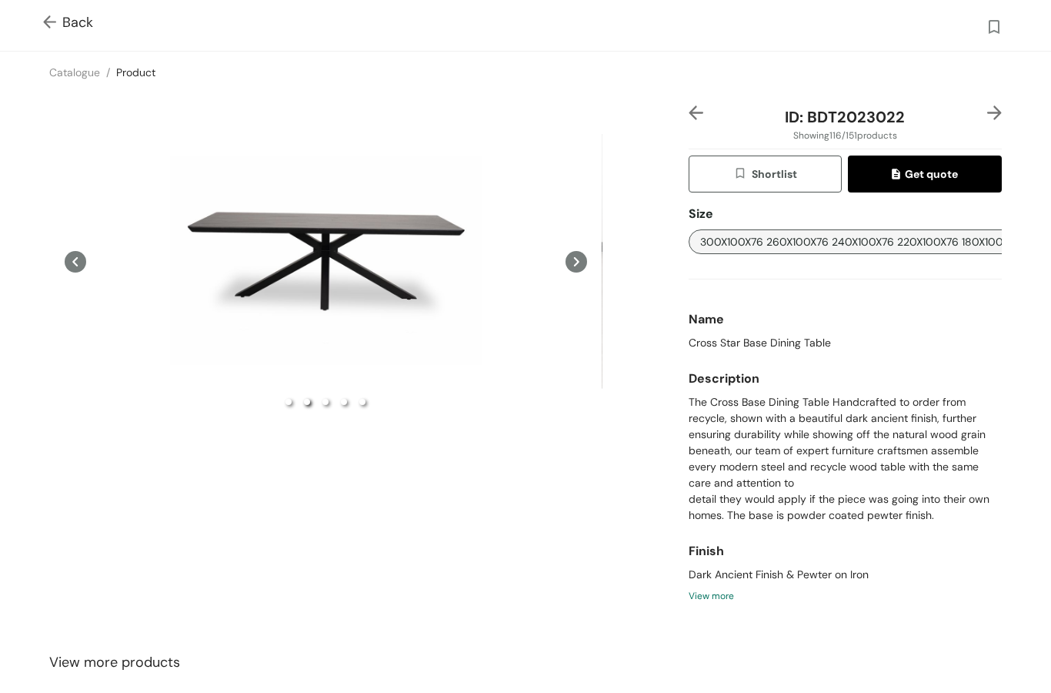
click at [576, 272] on icon at bounding box center [577, 262] width 22 height 22
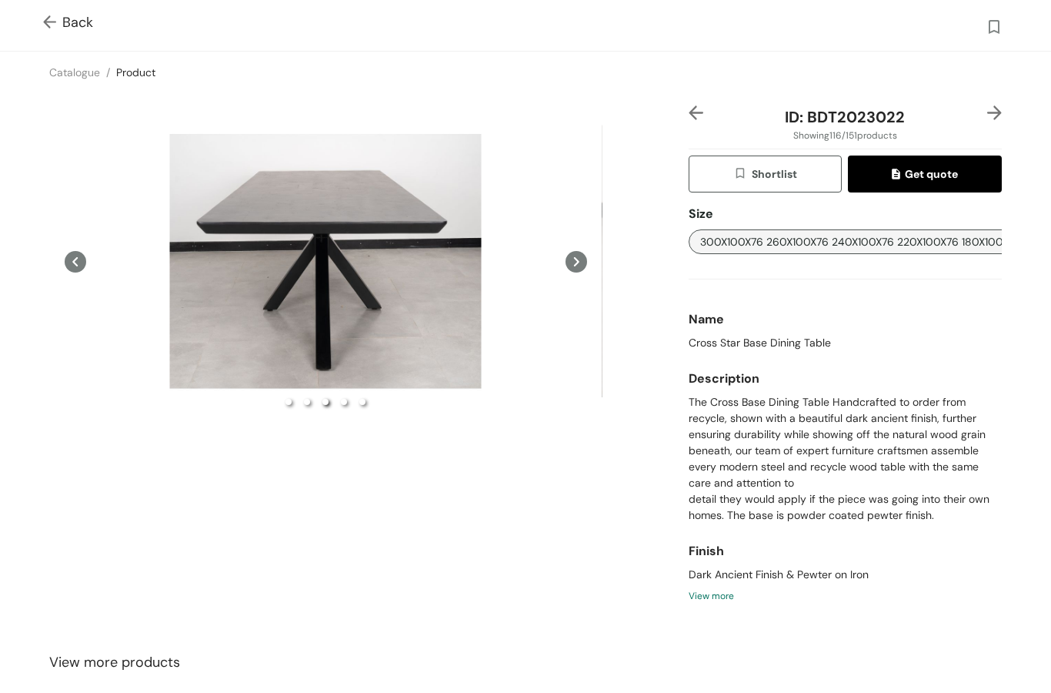
click at [578, 266] on icon at bounding box center [576, 261] width 5 height 9
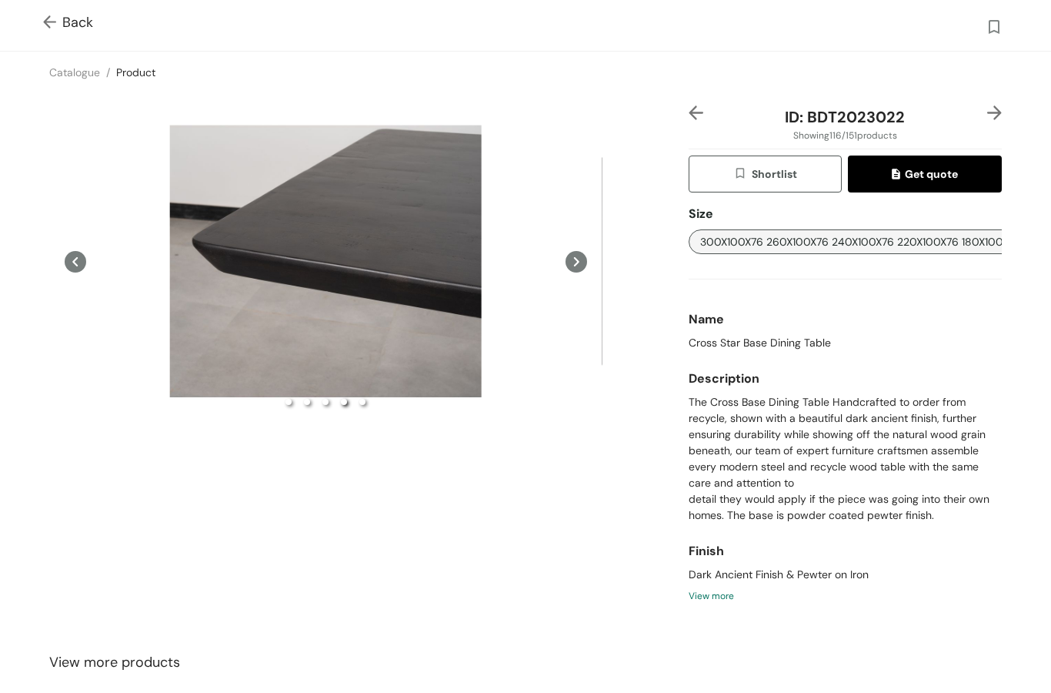
click at [576, 292] on button at bounding box center [577, 261] width 22 height 312
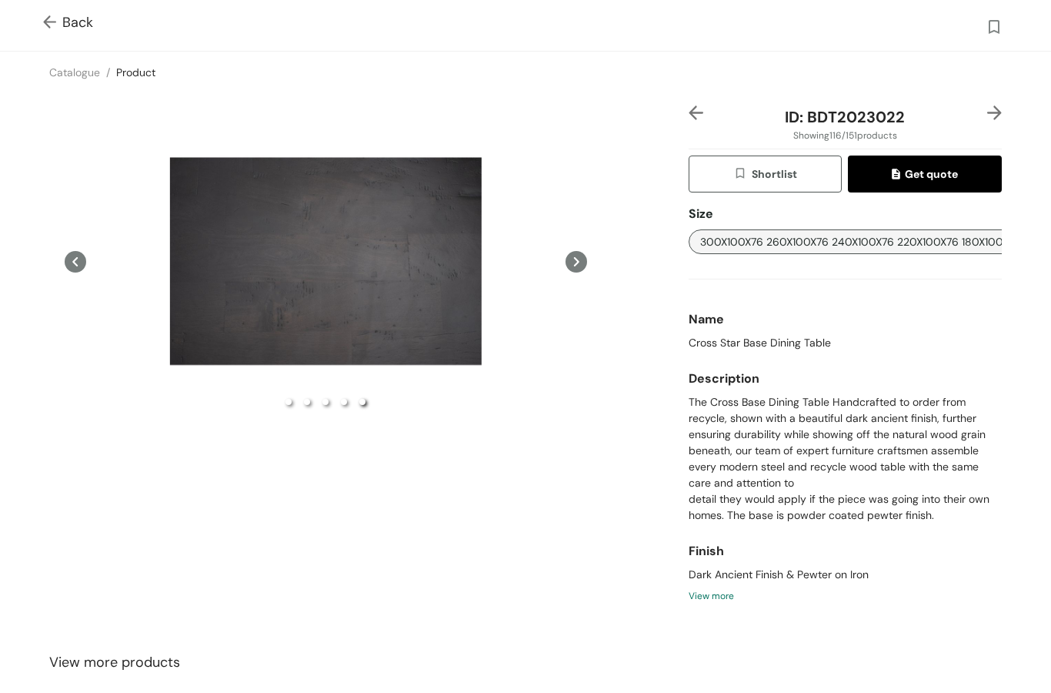
click at [581, 272] on icon at bounding box center [577, 262] width 22 height 22
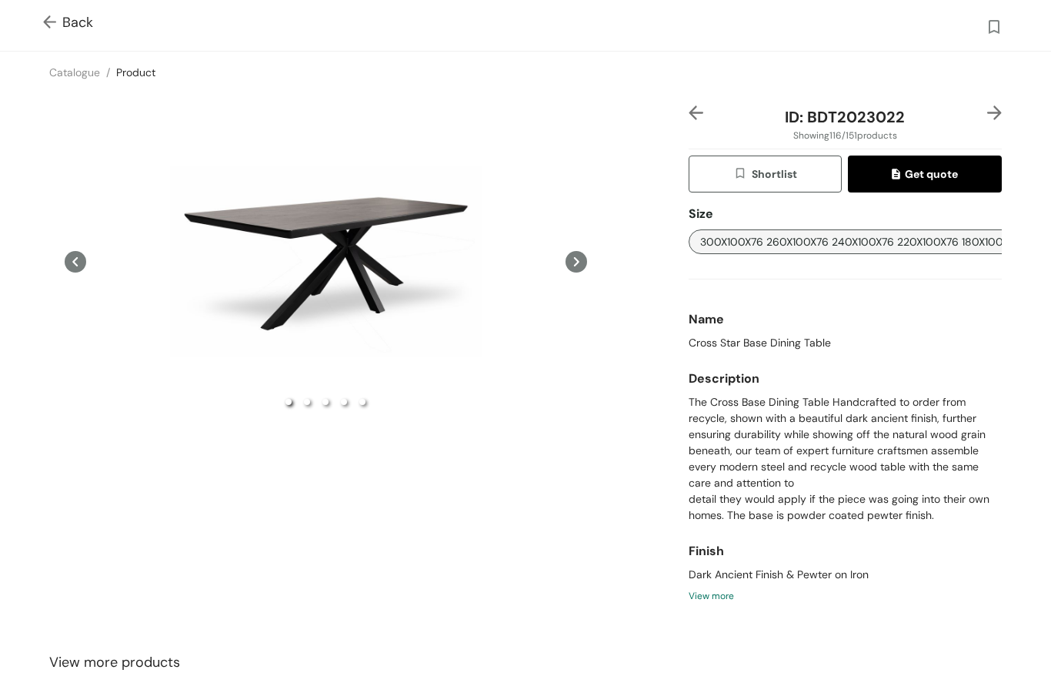
click at [633, 549] on div "Preview Preview Preview Preview Preview Preview Preview ID: BDT2023022 Showing …" at bounding box center [526, 360] width 1058 height 534
click at [27, 25] on div "Back" at bounding box center [525, 25] width 1051 height 51
click at [76, 22] on span "Back" at bounding box center [68, 22] width 50 height 21
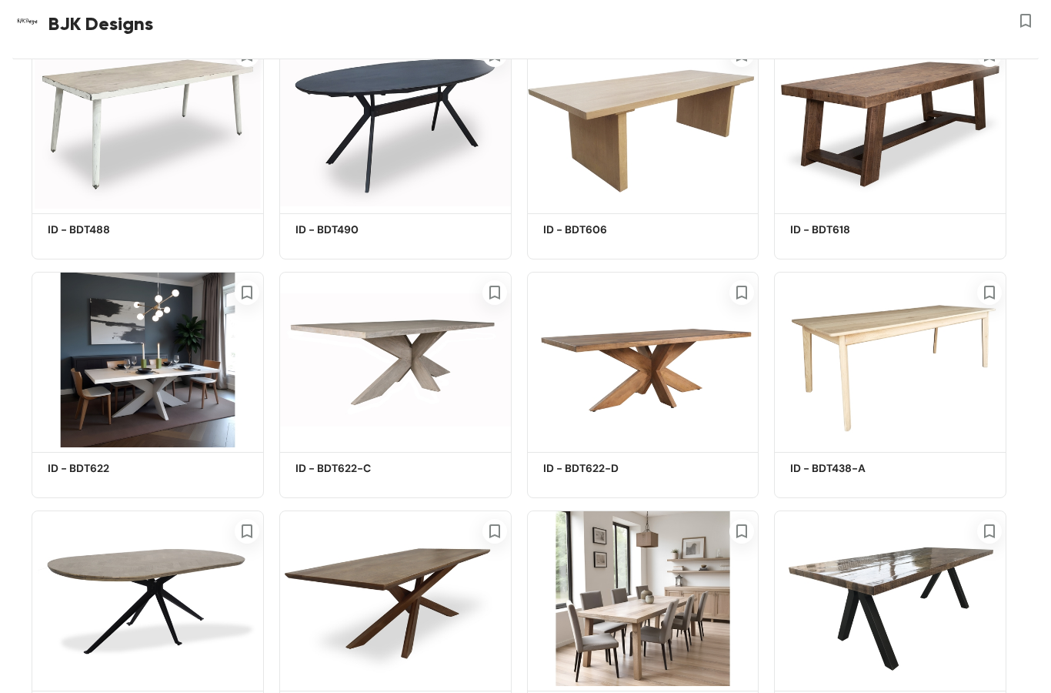
scroll to position [4419, 0]
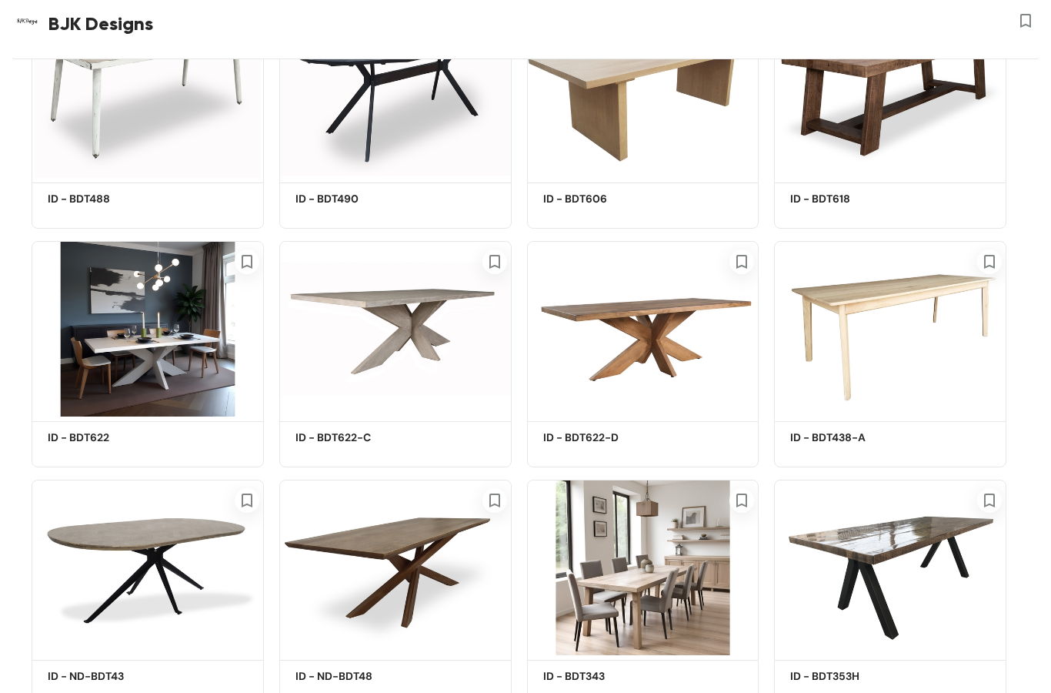
click at [659, 352] on img at bounding box center [643, 328] width 232 height 175
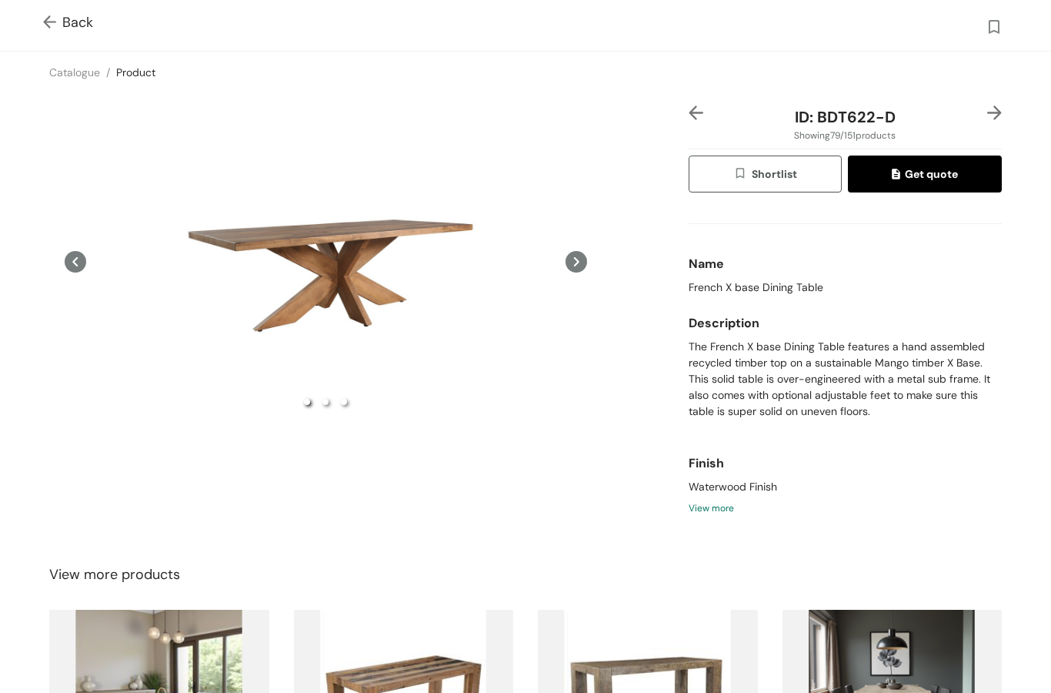
click at [574, 266] on icon at bounding box center [576, 261] width 5 height 9
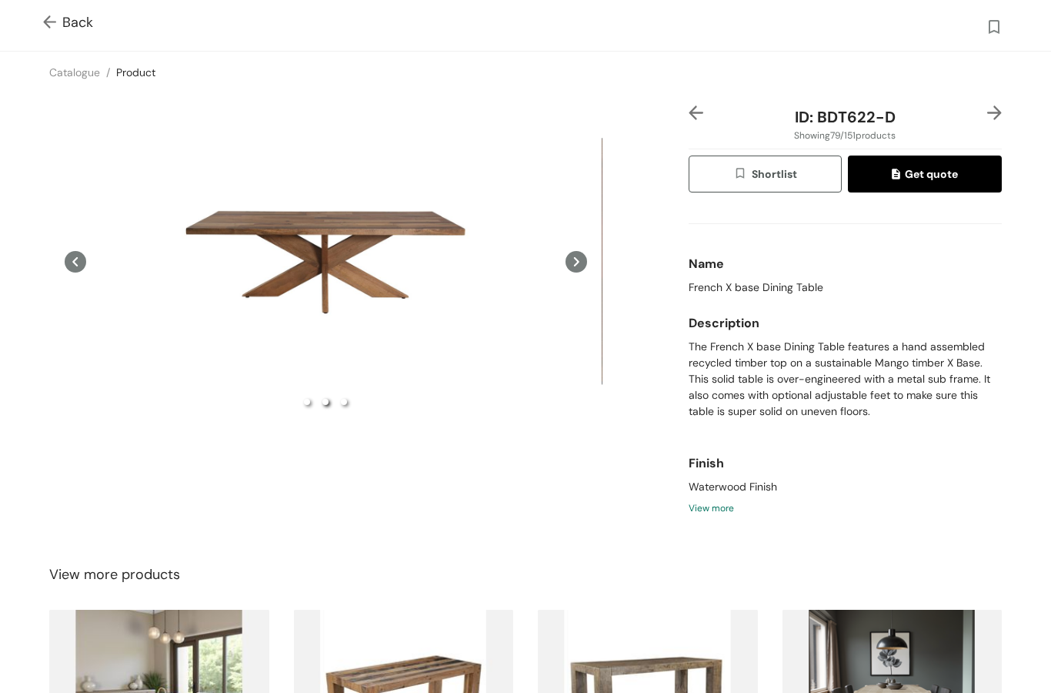
click at [576, 272] on icon at bounding box center [577, 262] width 22 height 22
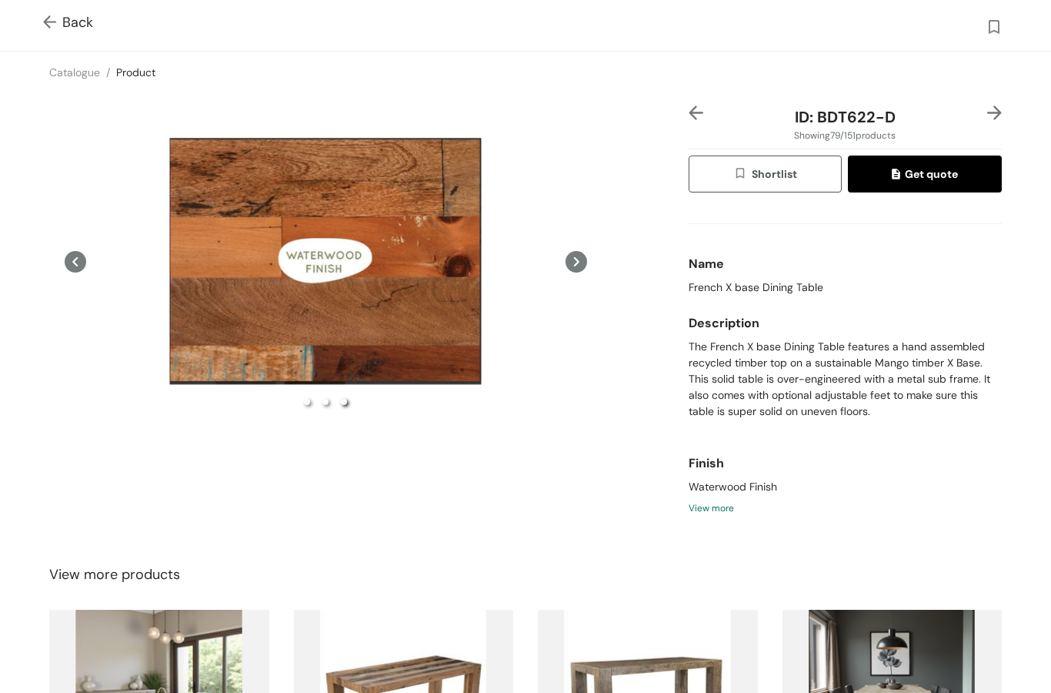
click at [79, 290] on button at bounding box center [76, 261] width 22 height 312
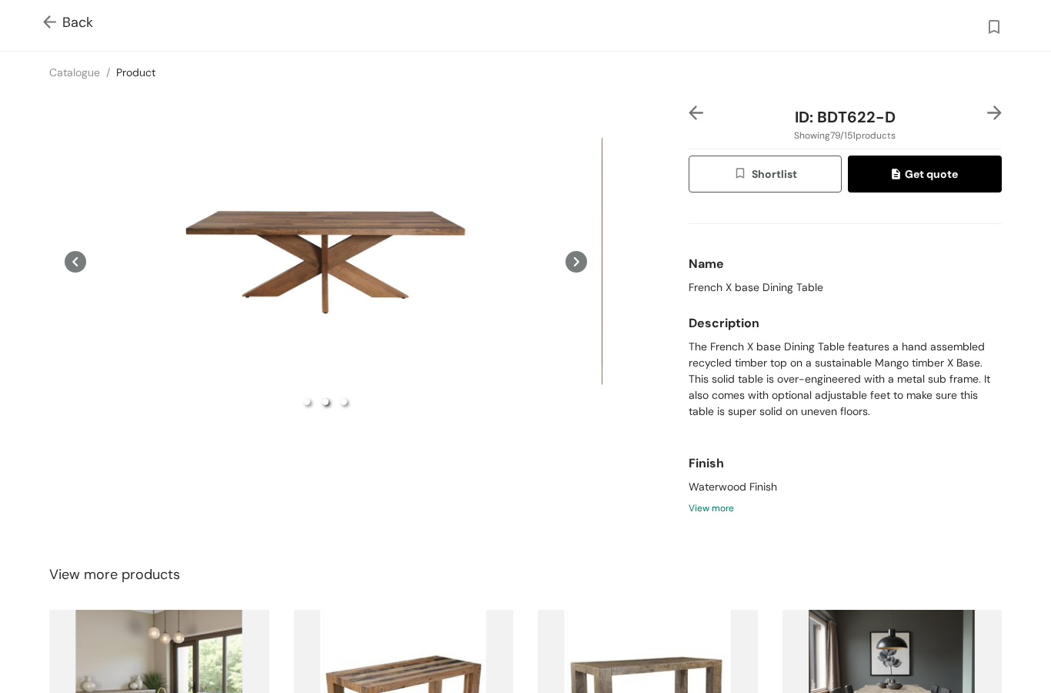
click at [404, 311] on div "Preview" at bounding box center [325, 261] width 553 height 312
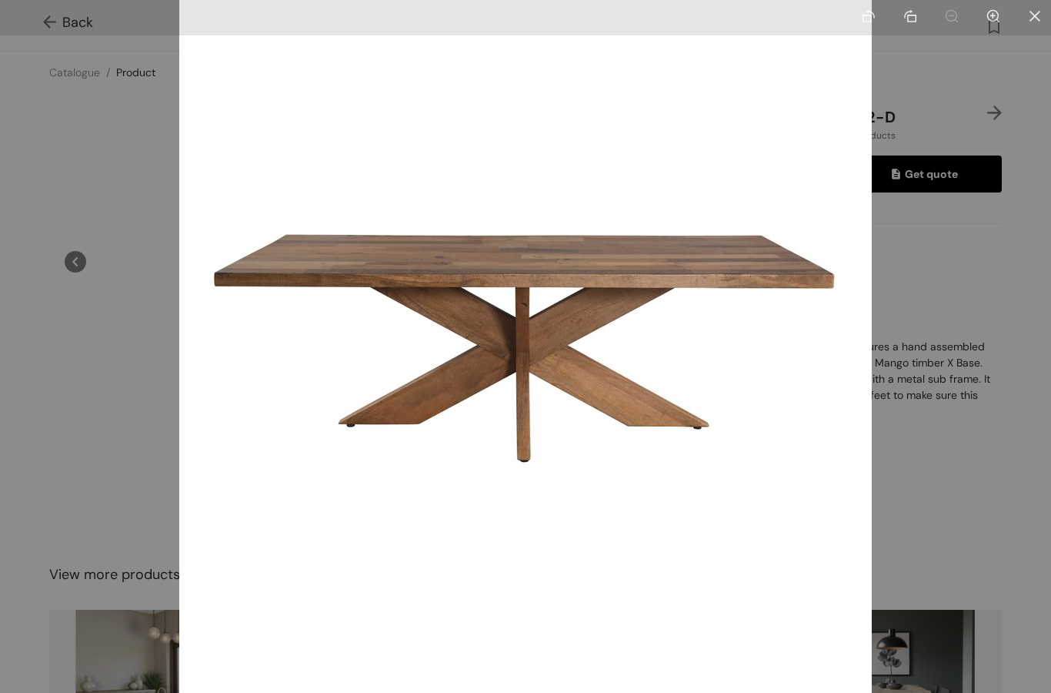
click at [1049, 8] on li at bounding box center [1035, 17] width 32 height 35
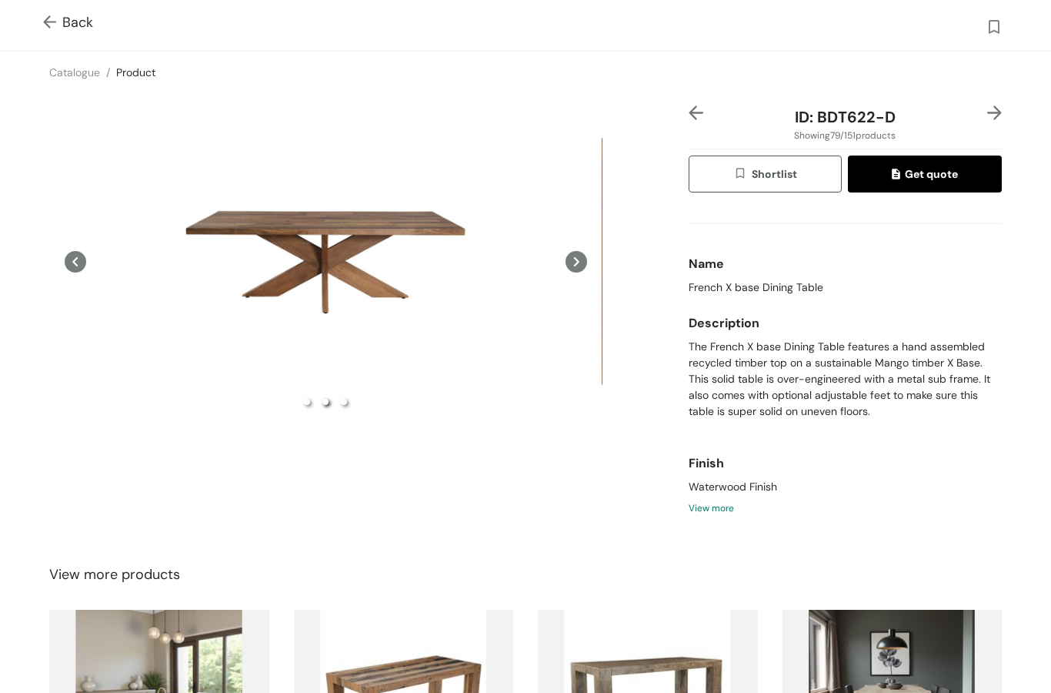
click at [55, 23] on img at bounding box center [52, 23] width 19 height 16
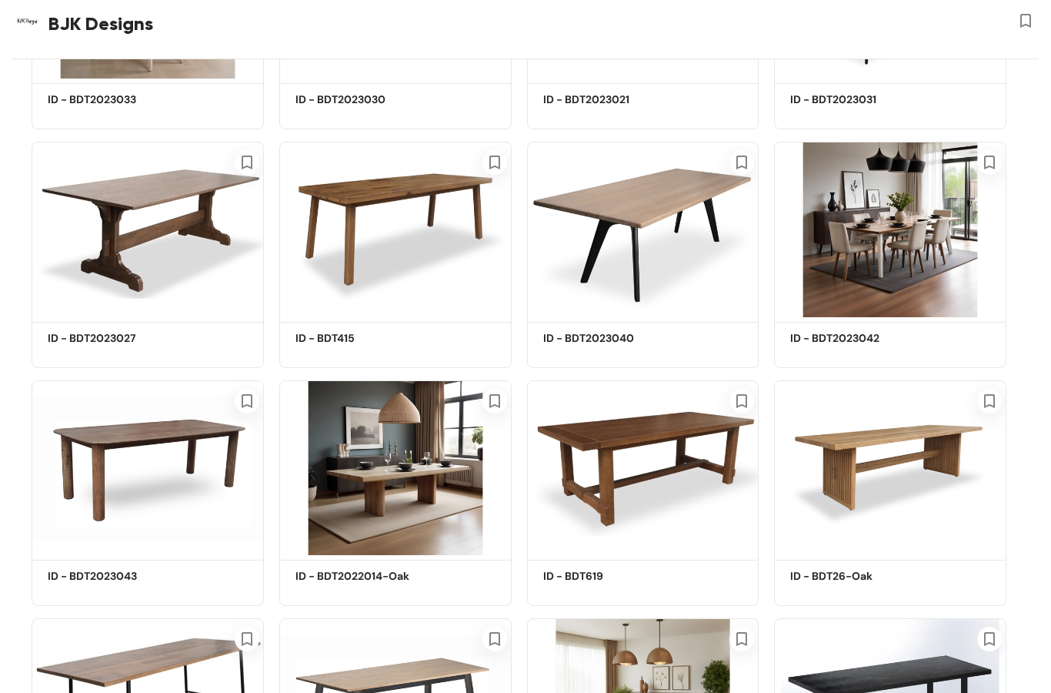
scroll to position [7620, 0]
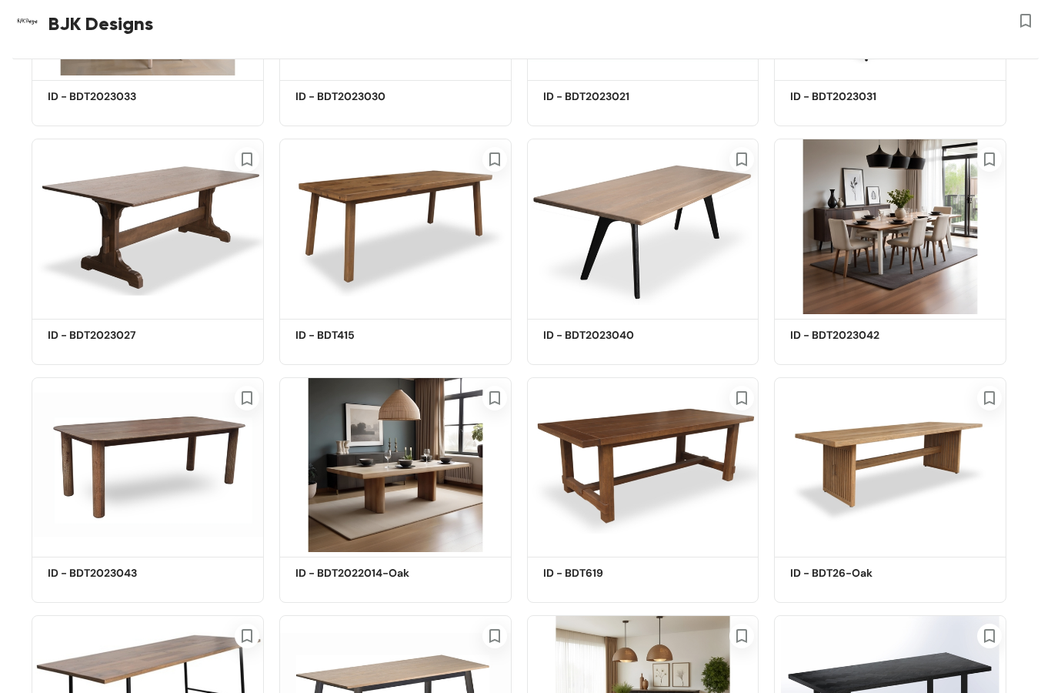
click at [896, 490] on img at bounding box center [890, 464] width 232 height 175
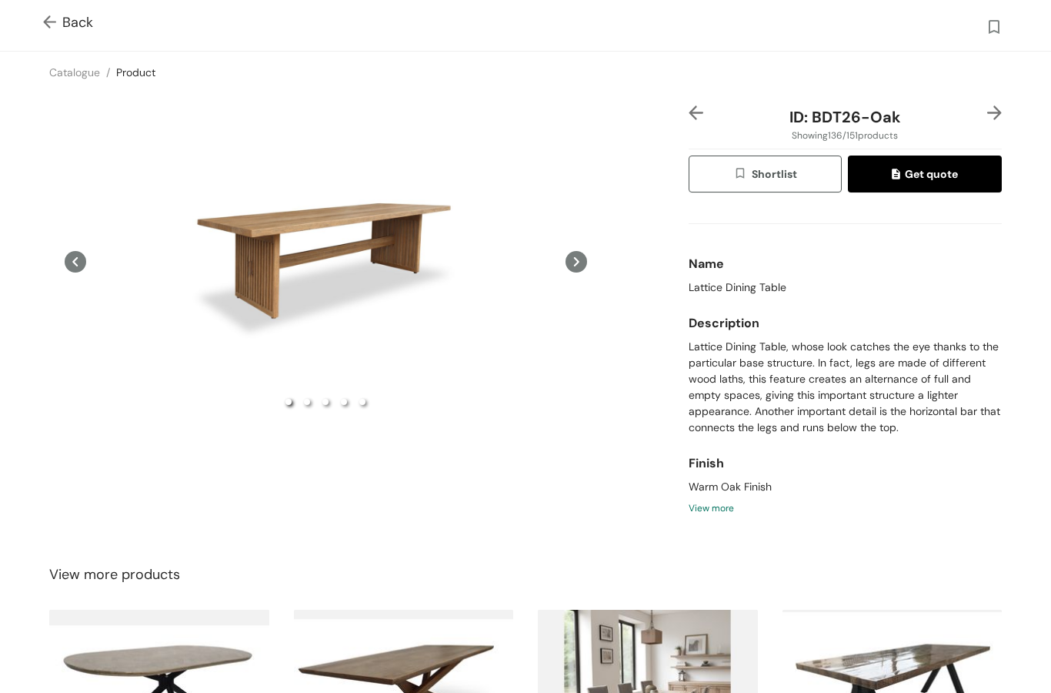
click at [579, 272] on icon at bounding box center [577, 262] width 22 height 22
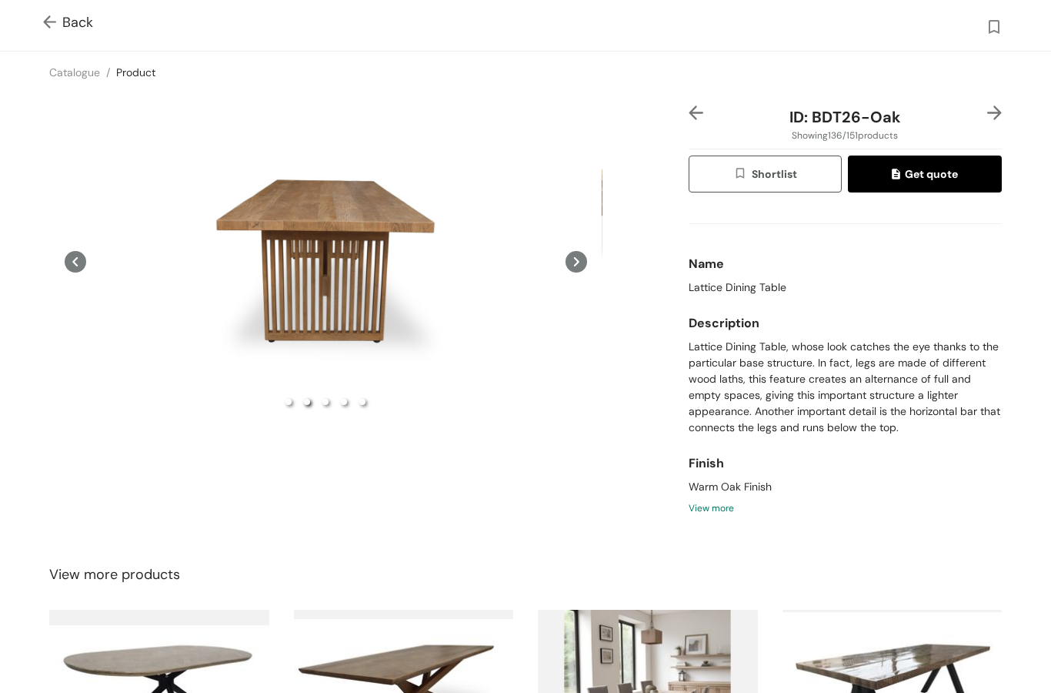
click at [570, 272] on icon at bounding box center [577, 262] width 22 height 22
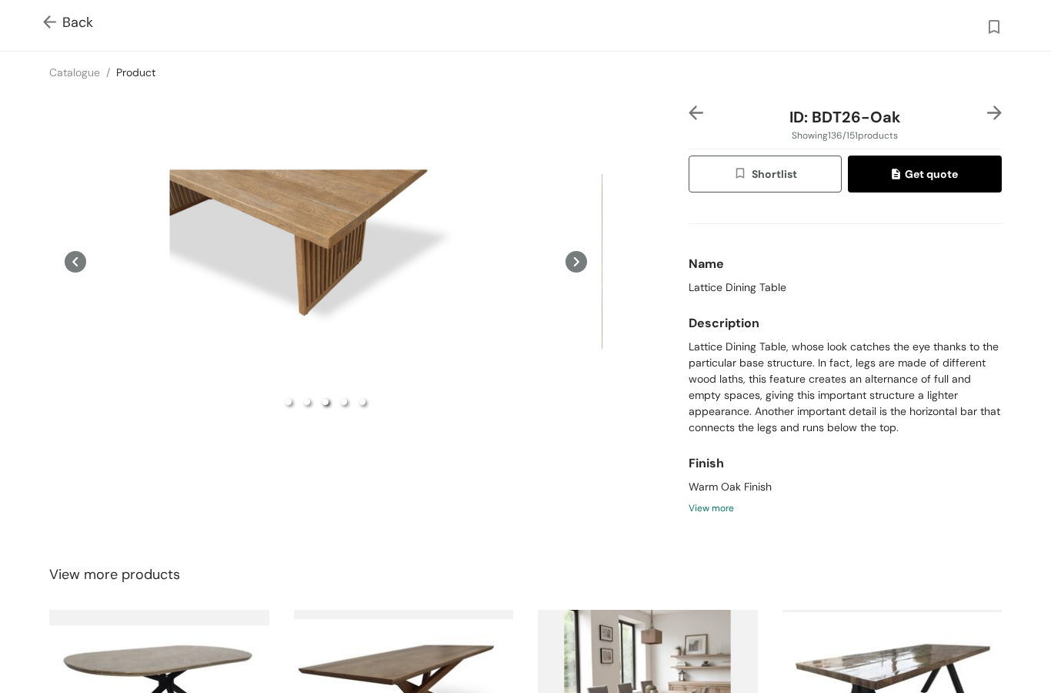
click at [573, 272] on icon at bounding box center [577, 262] width 22 height 22
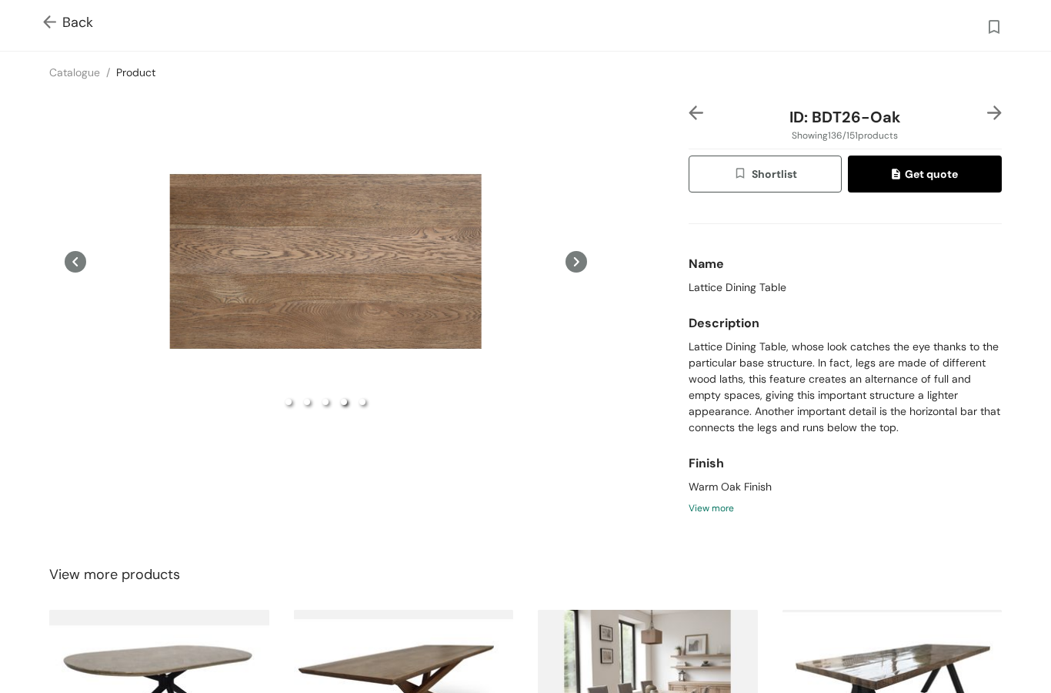
click at [576, 272] on icon at bounding box center [577, 262] width 22 height 22
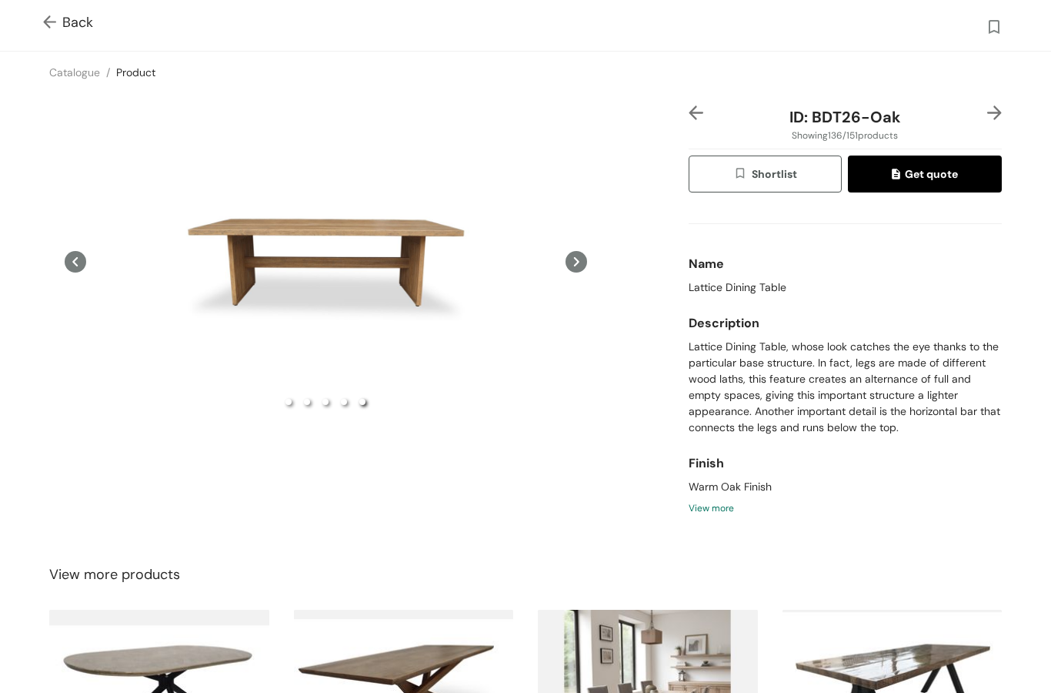
click at [560, 269] on div "Preview" at bounding box center [325, 261] width 553 height 16
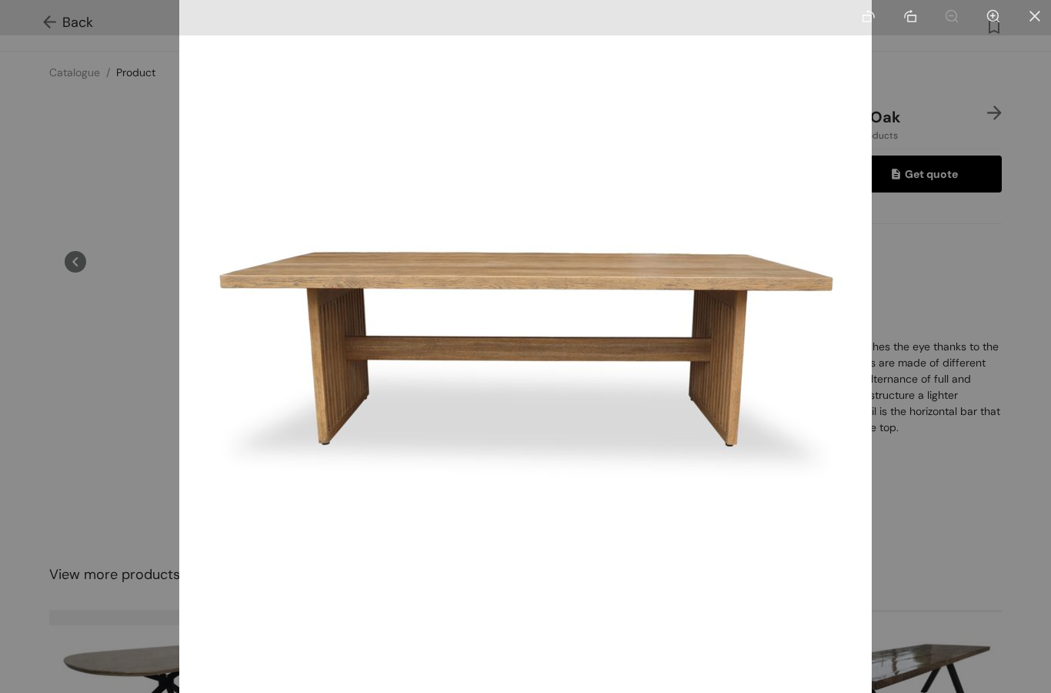
click at [1035, 14] on icon "close" at bounding box center [1035, 16] width 14 height 14
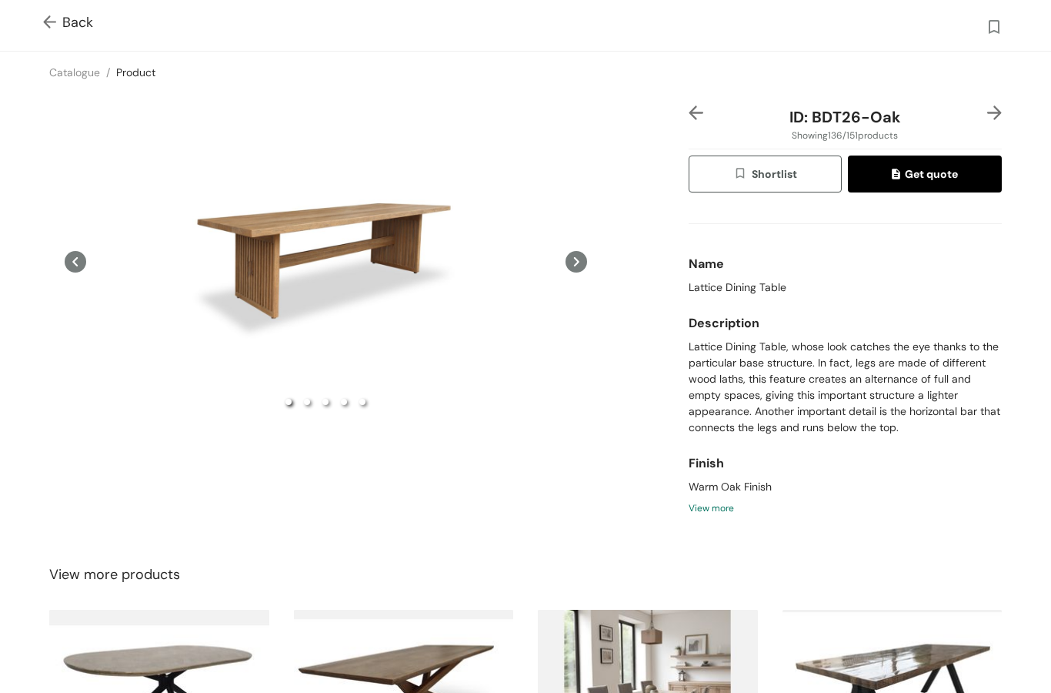
click at [327, 255] on div "Preview" at bounding box center [325, 261] width 553 height 312
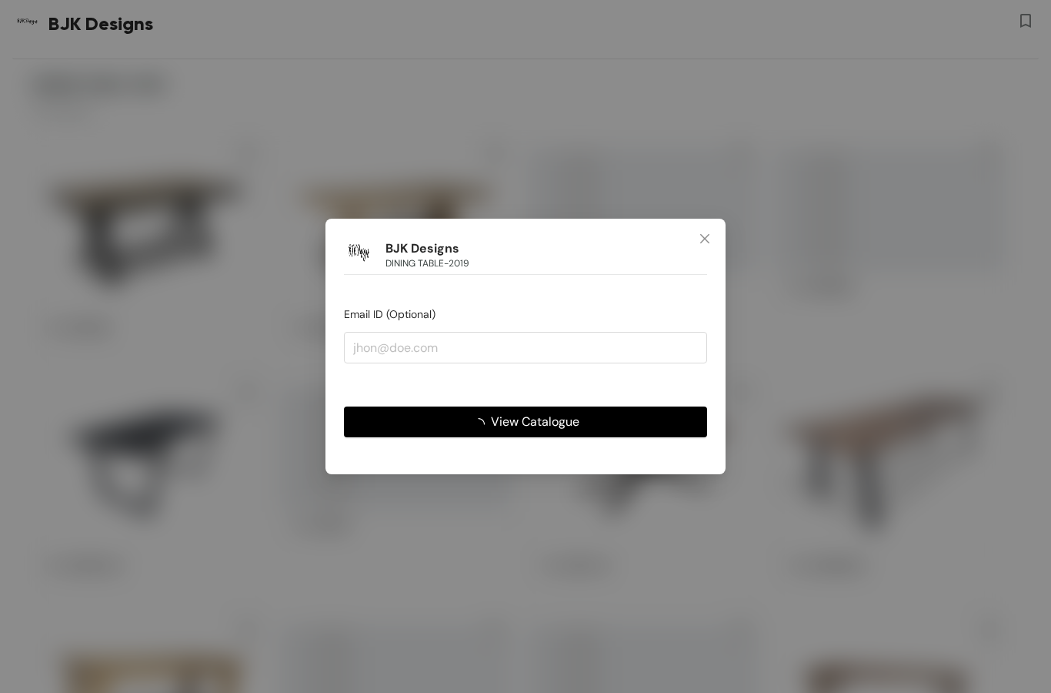
click at [717, 225] on span "Close" at bounding box center [705, 240] width 42 height 42
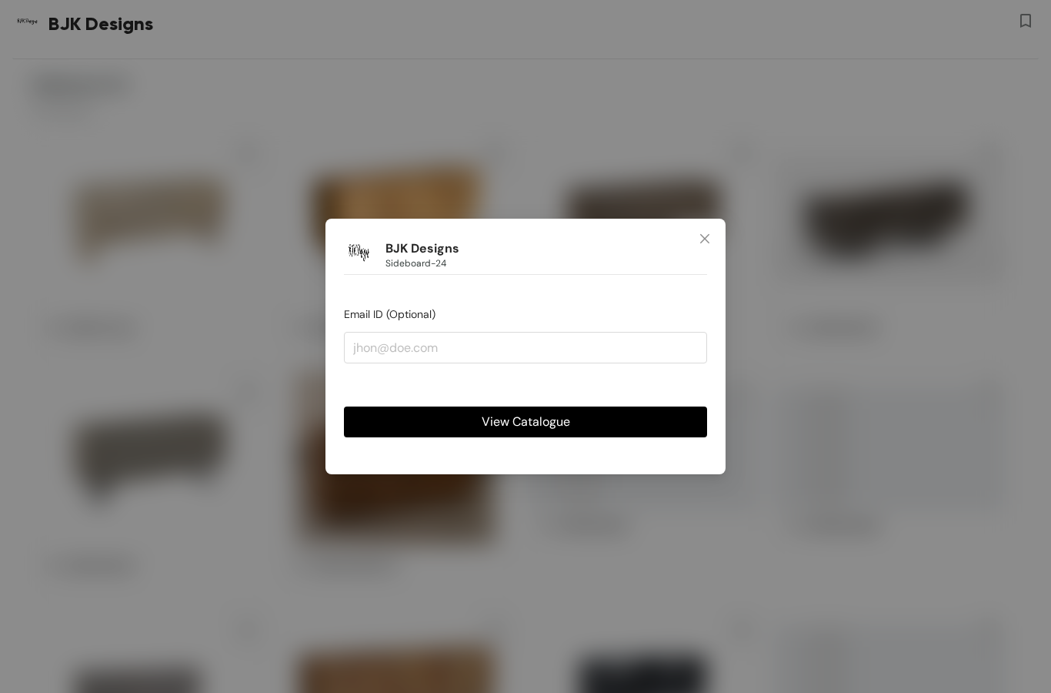
click at [695, 236] on span "Close" at bounding box center [705, 240] width 42 height 42
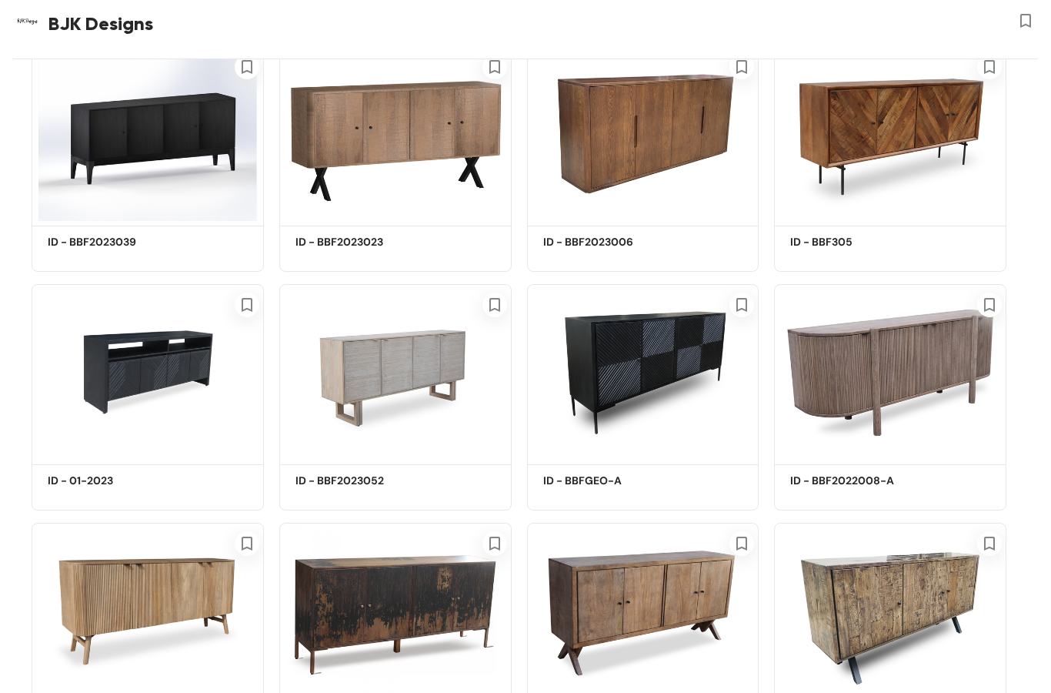
scroll to position [1770, 0]
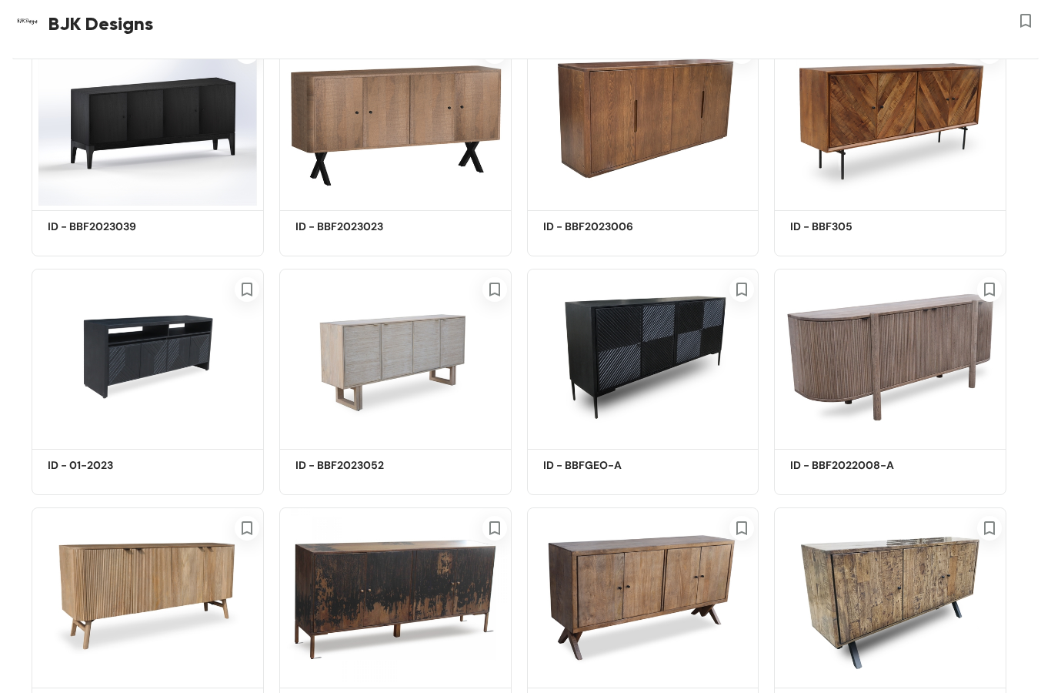
click at [914, 376] on img at bounding box center [890, 356] width 232 height 175
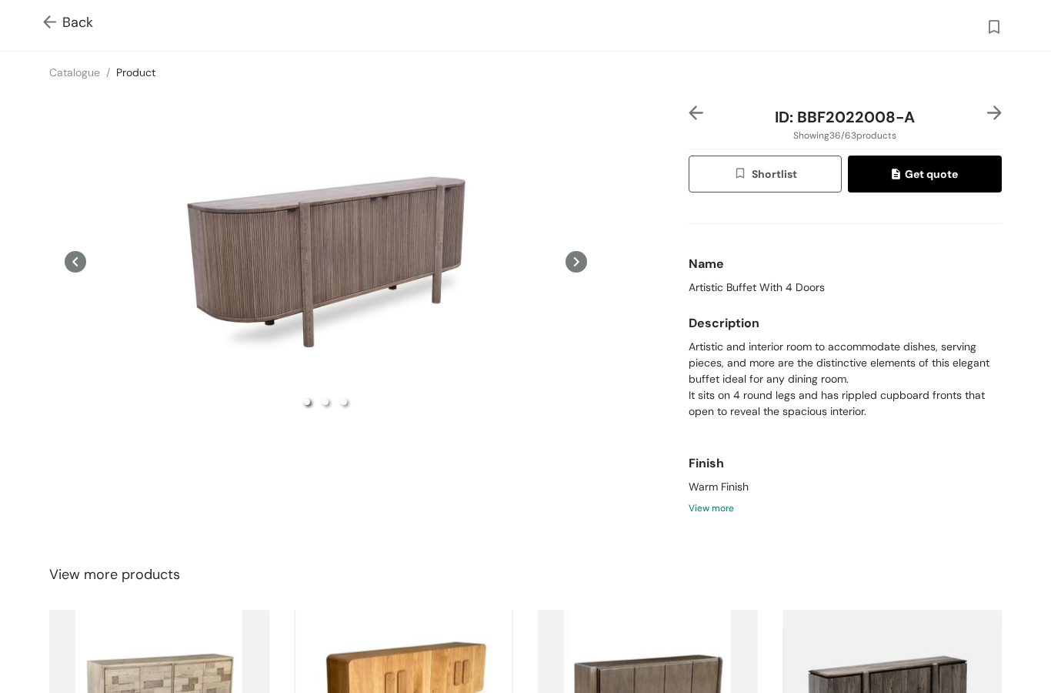
click at [309, 346] on div "Preview" at bounding box center [325, 261] width 553 height 312
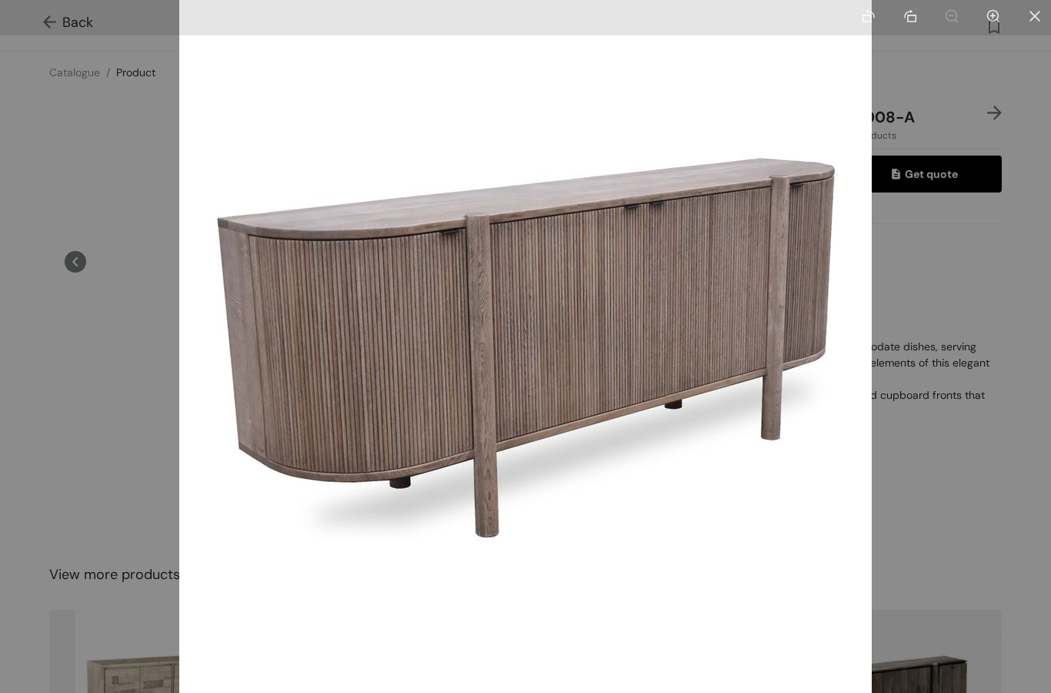
click at [115, 588] on div at bounding box center [525, 346] width 1051 height 693
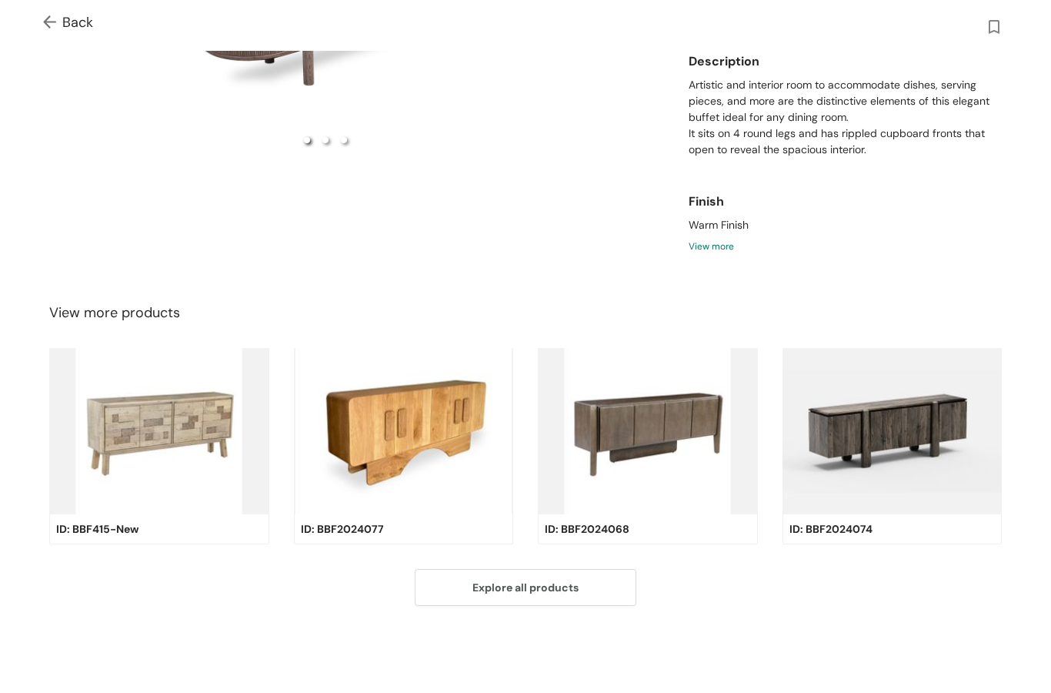
scroll to position [261, 0]
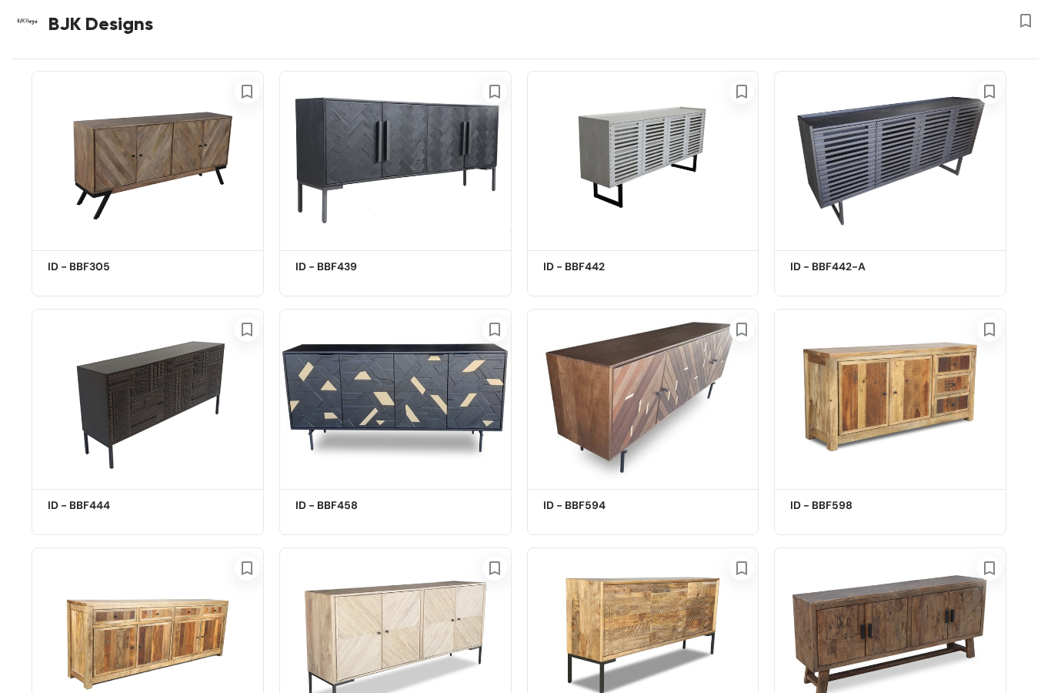
scroll to position [2434, 0]
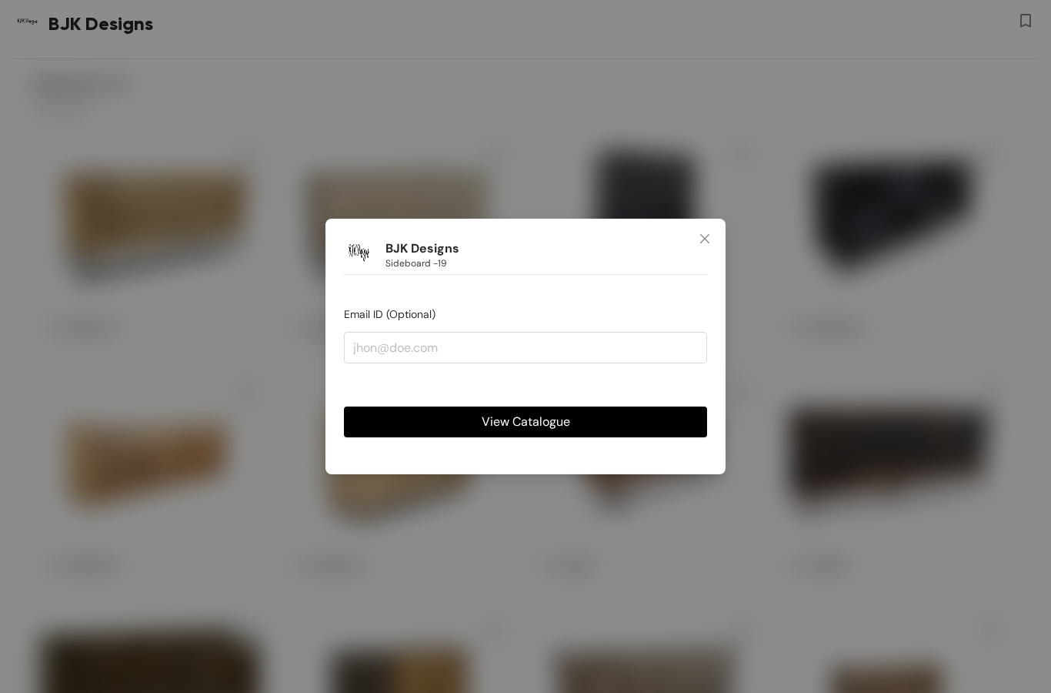
click at [702, 246] on span "Close" at bounding box center [705, 240] width 42 height 42
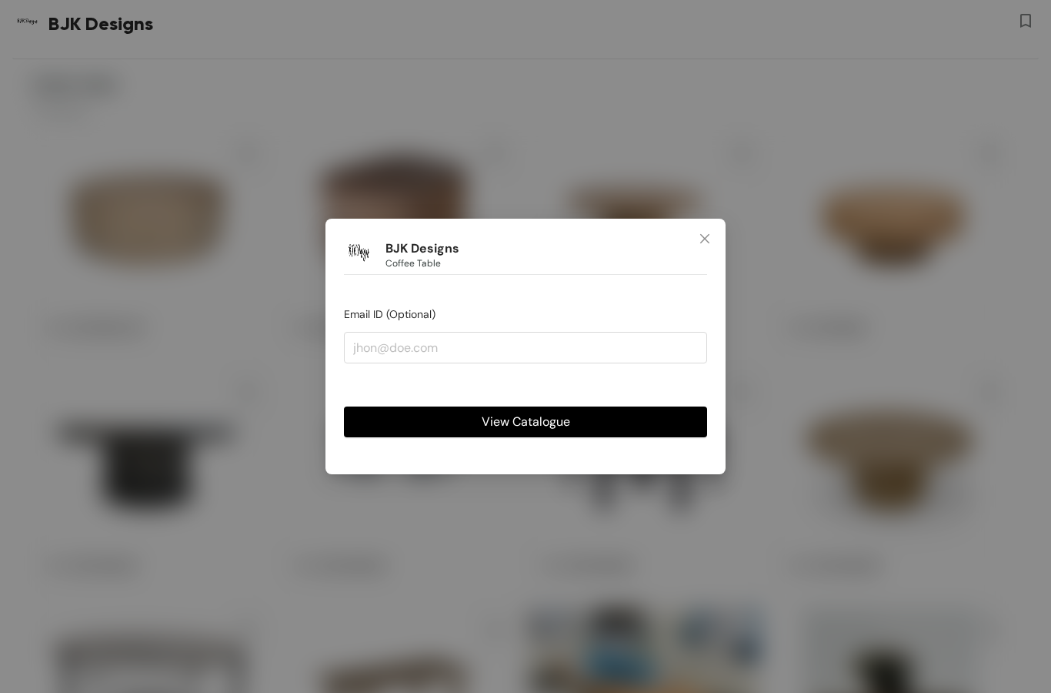
click at [713, 235] on span "Close" at bounding box center [705, 240] width 42 height 42
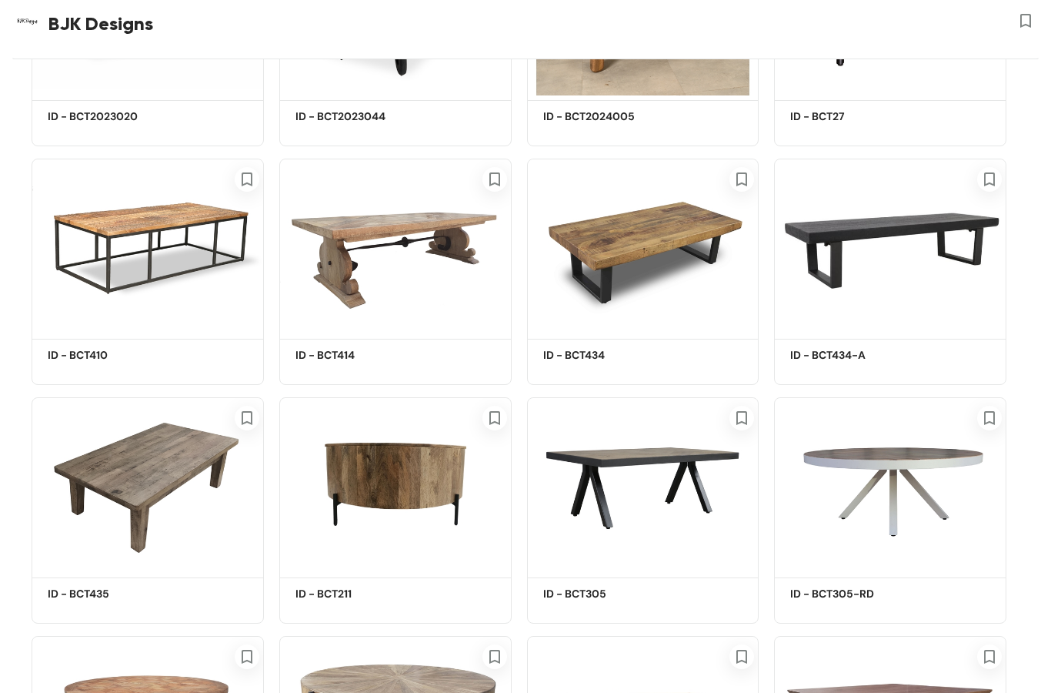
scroll to position [1879, 0]
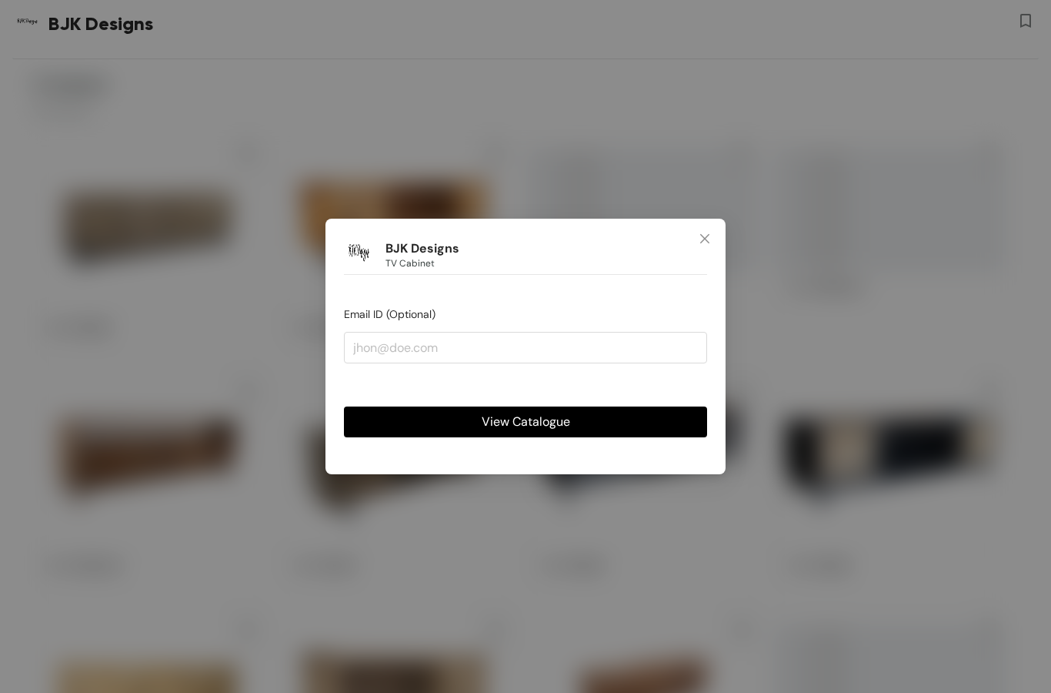
click at [717, 232] on span "Close" at bounding box center [705, 240] width 42 height 42
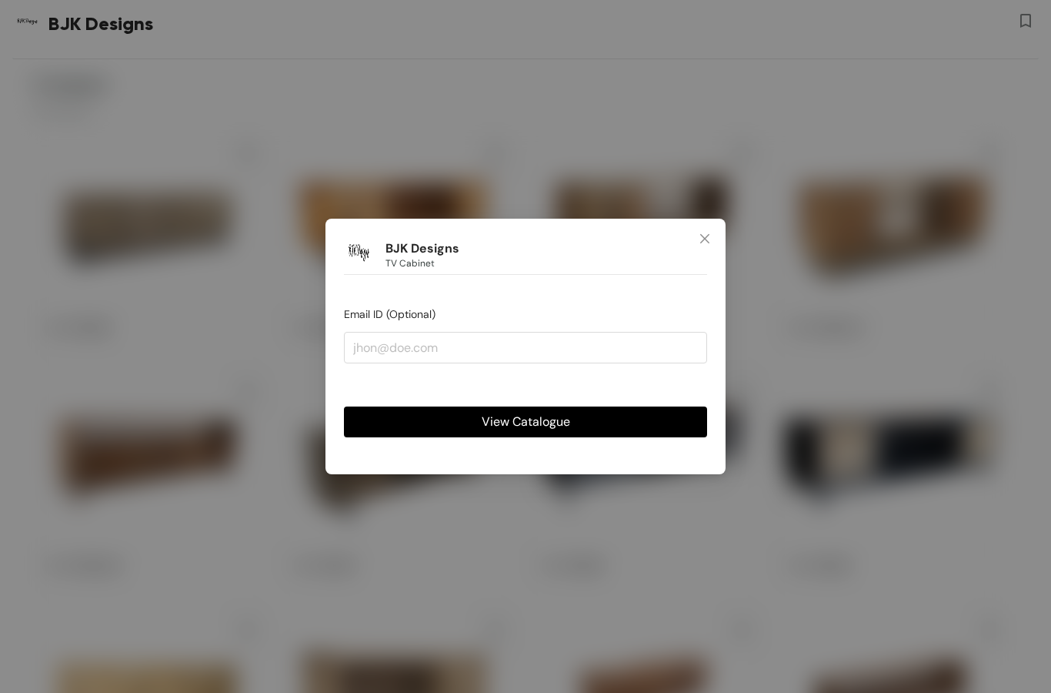
click at [706, 226] on span "Close" at bounding box center [705, 240] width 42 height 42
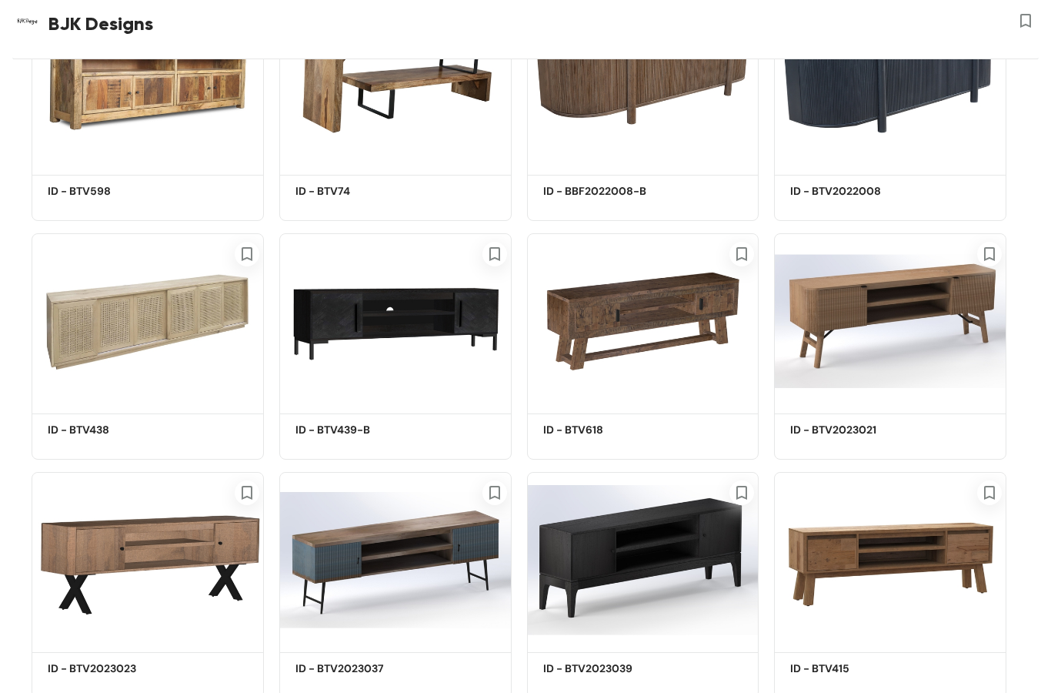
scroll to position [476, 0]
